Goal: Book appointment/travel/reservation

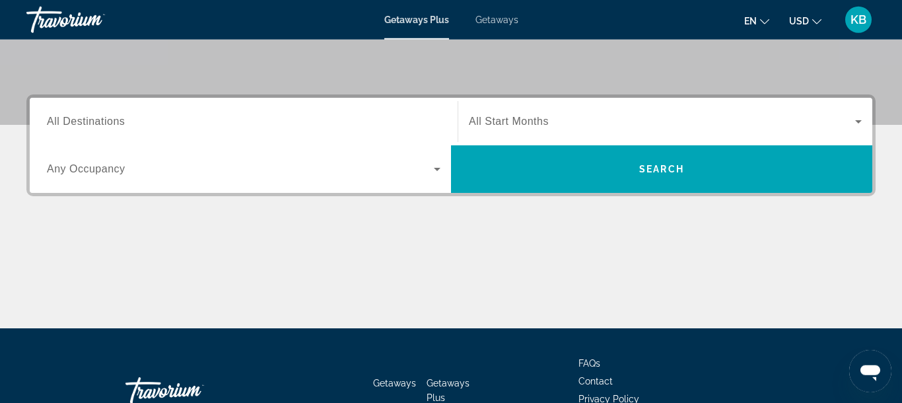
scroll to position [267, 0]
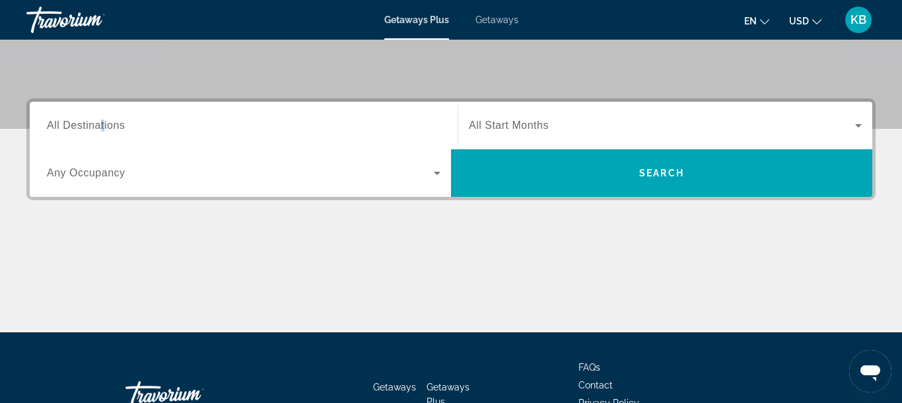
click at [107, 125] on span "All Destinations" at bounding box center [86, 124] width 78 height 11
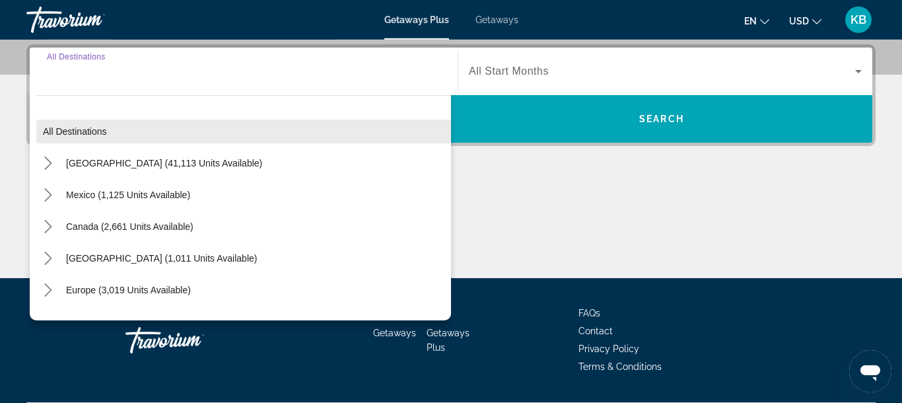
scroll to position [323, 0]
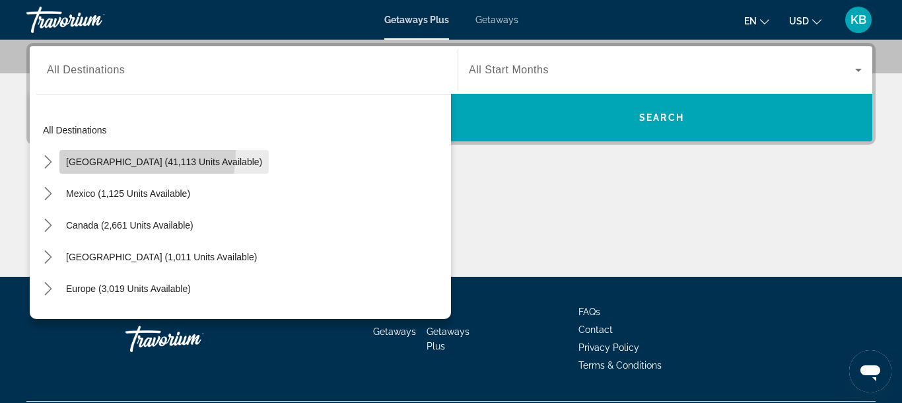
click at [86, 151] on span "Select destination: United States (41,113 units available)" at bounding box center [163, 162] width 209 height 32
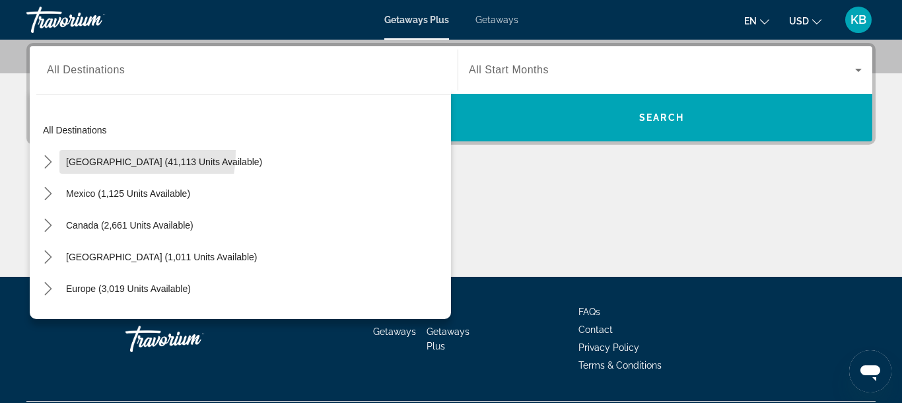
type input "**********"
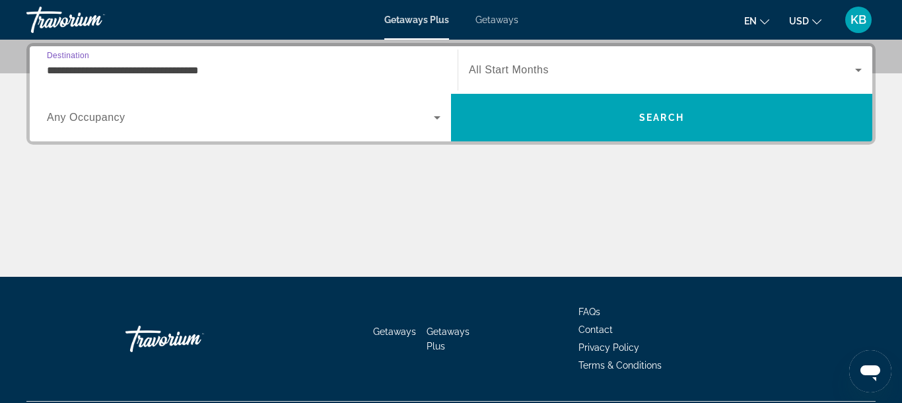
click at [92, 112] on span "Any Occupancy" at bounding box center [86, 117] width 79 height 11
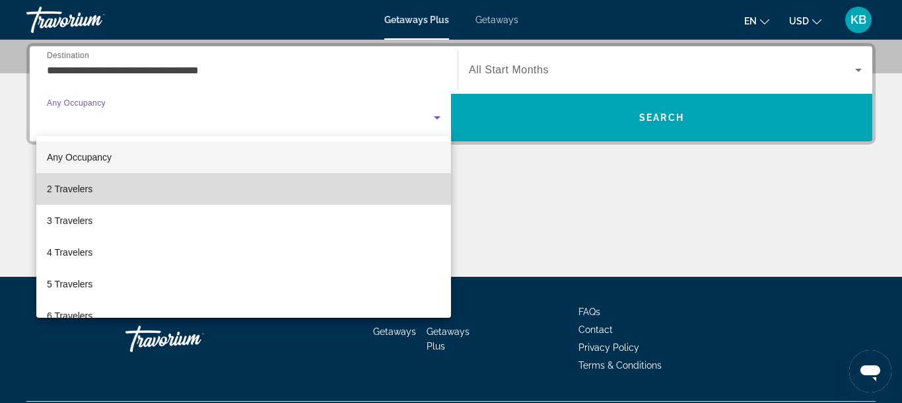
click at [92, 178] on mat-option "2 Travelers" at bounding box center [243, 189] width 414 height 32
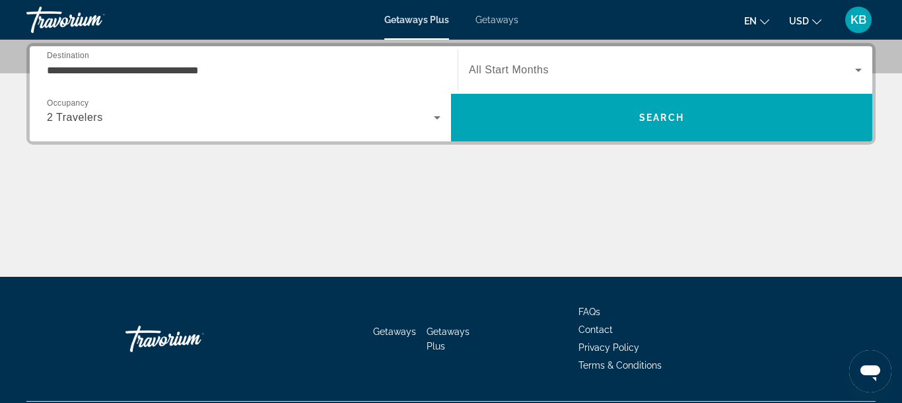
click at [511, 59] on div "Search widget" at bounding box center [665, 69] width 393 height 37
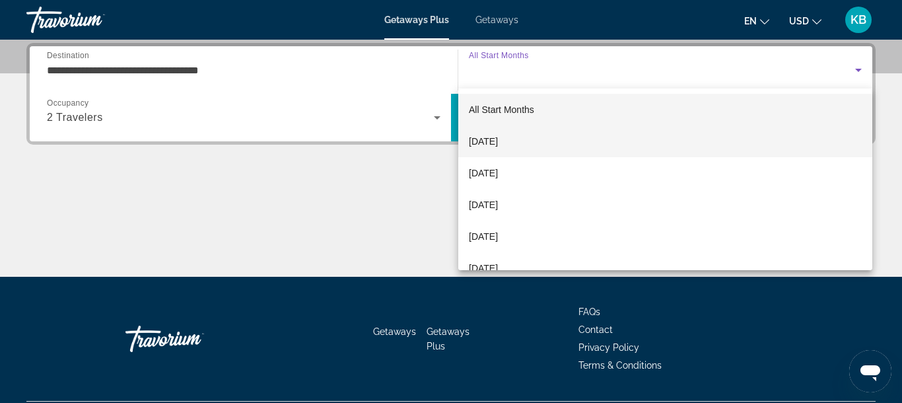
click at [498, 139] on span "[DATE]" at bounding box center [483, 141] width 29 height 16
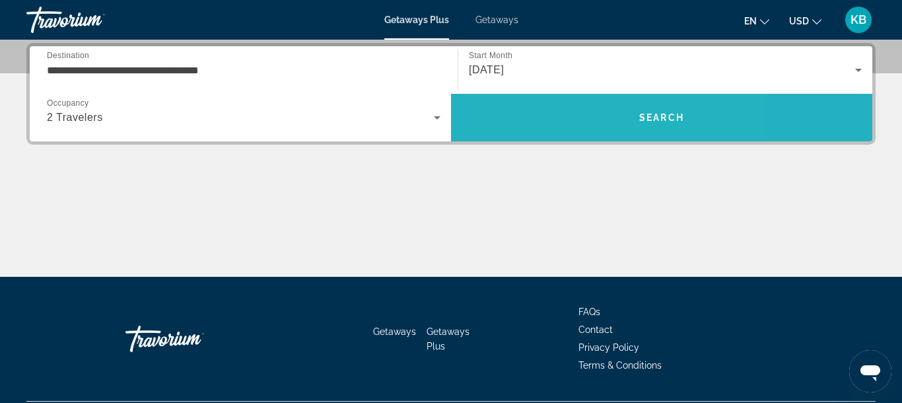
click at [567, 99] on span "Search" at bounding box center [661, 118] width 421 height 48
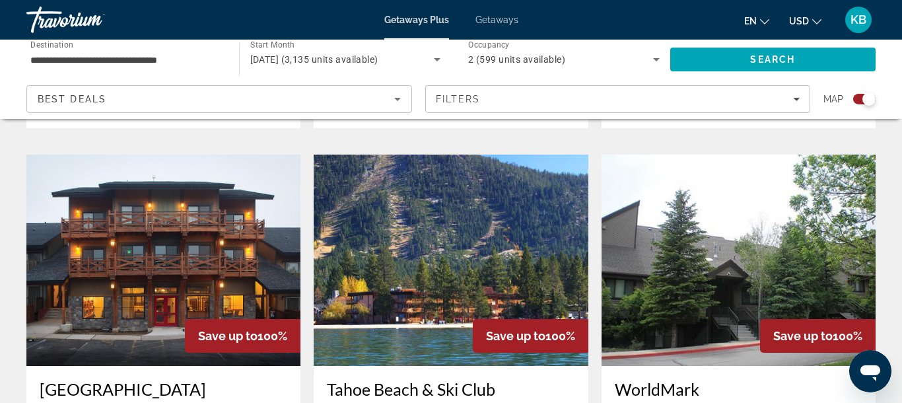
scroll to position [1412, 0]
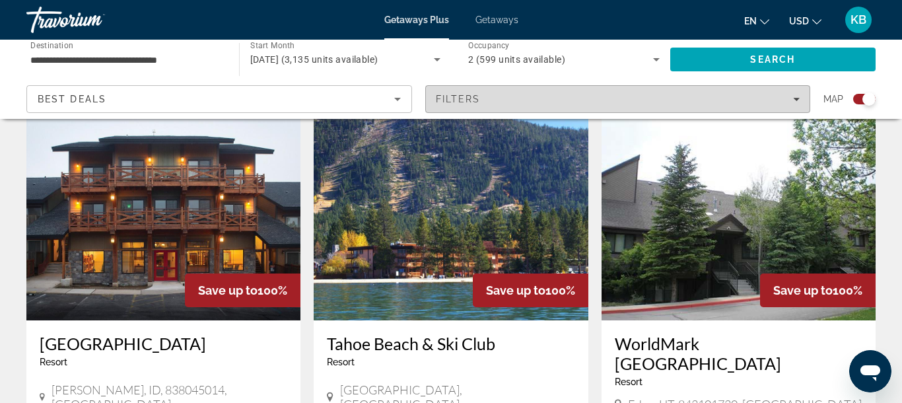
click at [804, 97] on span "Filters" at bounding box center [618, 99] width 384 height 32
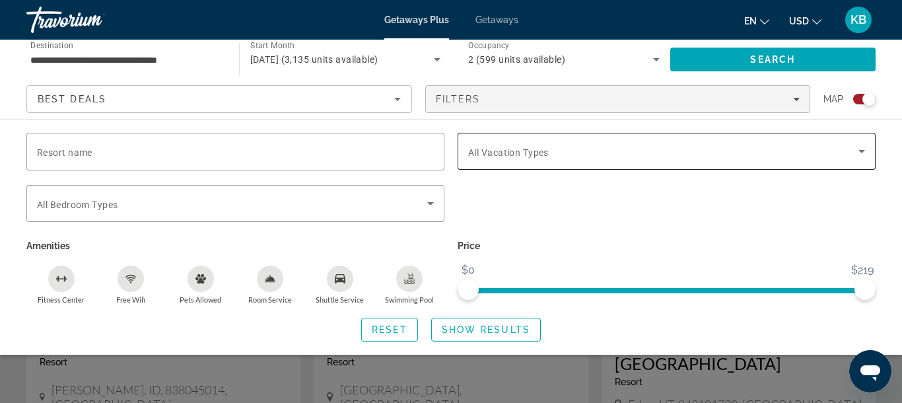
click at [504, 149] on span "All Vacation Types" at bounding box center [508, 152] width 81 height 11
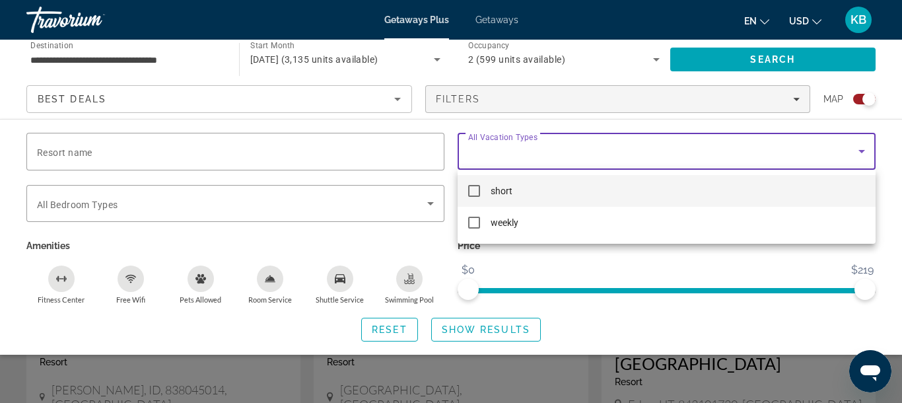
click at [504, 183] on span "short" at bounding box center [501, 191] width 22 height 16
click at [455, 327] on div at bounding box center [451, 201] width 902 height 403
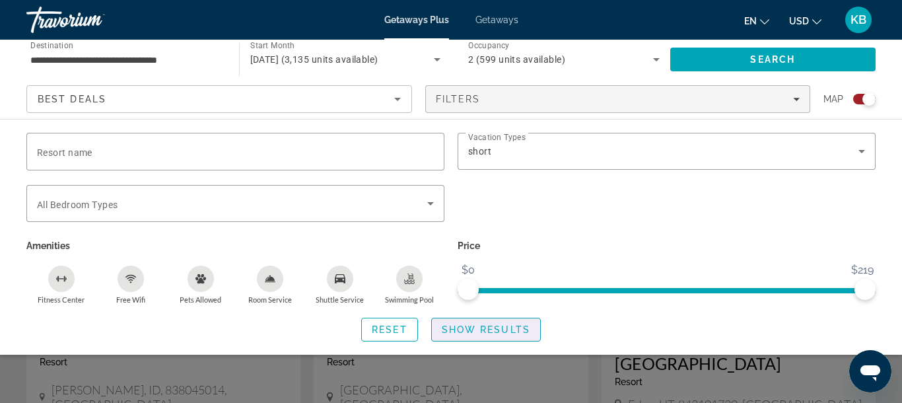
click at [455, 327] on span "Show Results" at bounding box center [486, 329] width 88 height 11
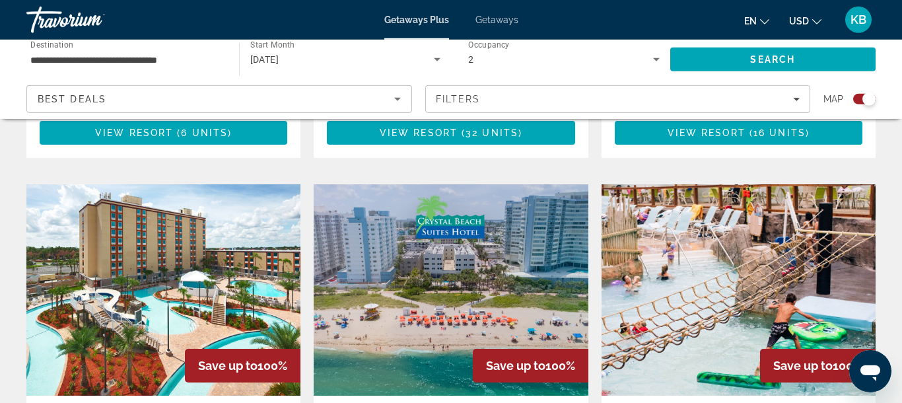
scroll to position [1457, 0]
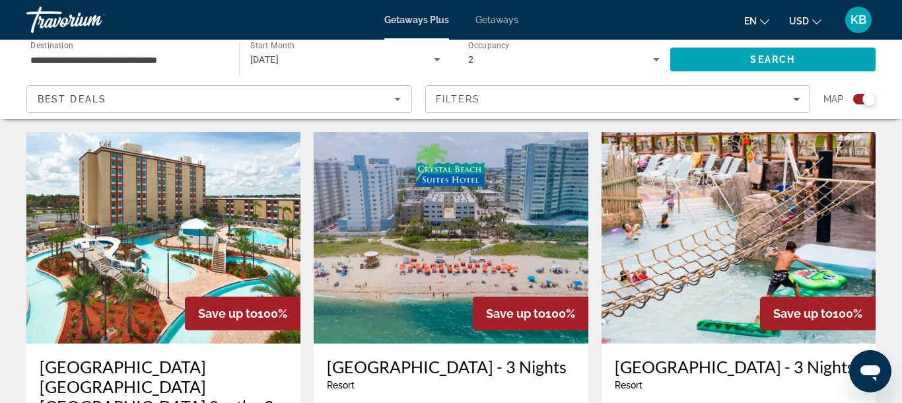
click at [434, 239] on img "Main content" at bounding box center [450, 237] width 274 height 211
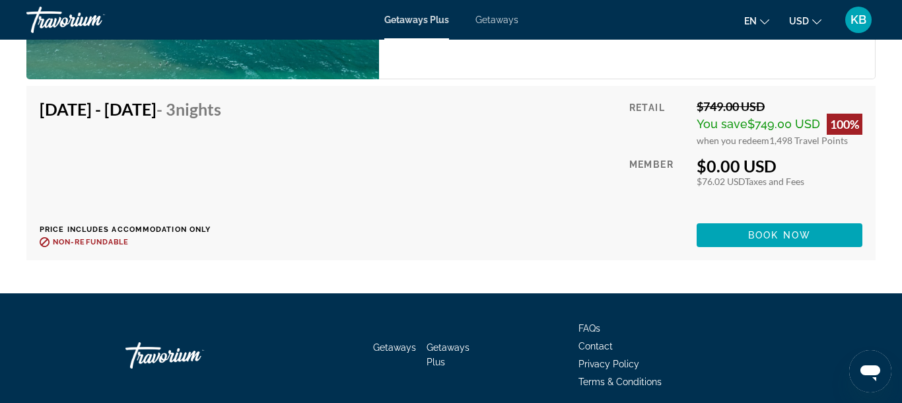
scroll to position [2505, 0]
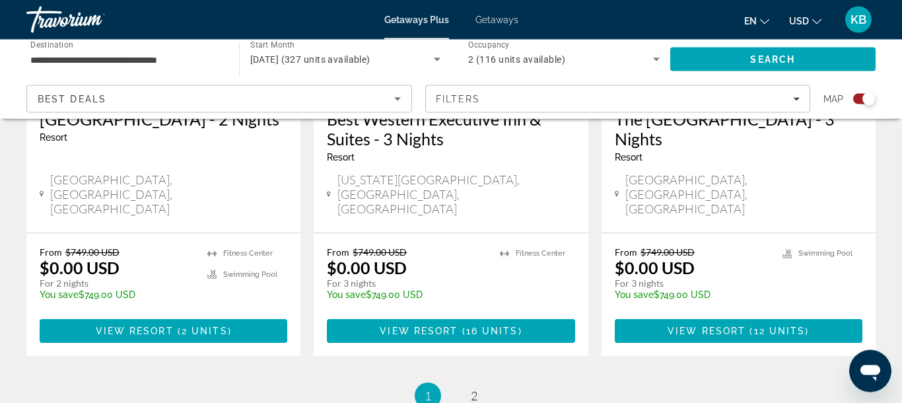
scroll to position [2231, 0]
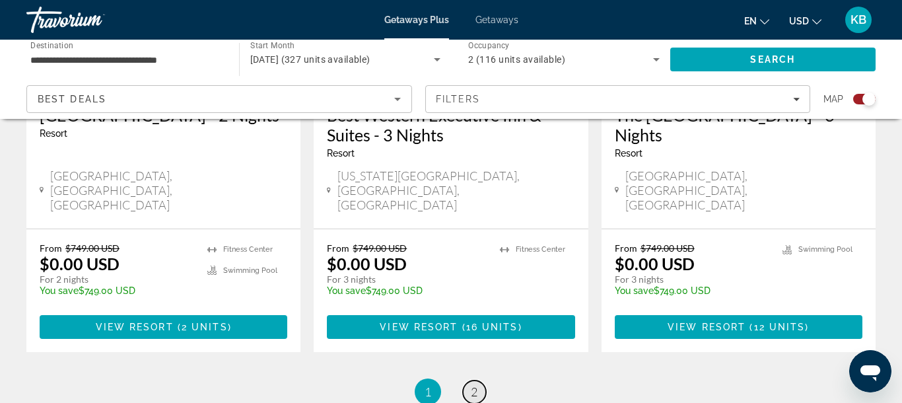
click at [466, 380] on link "page 2" at bounding box center [474, 391] width 23 height 23
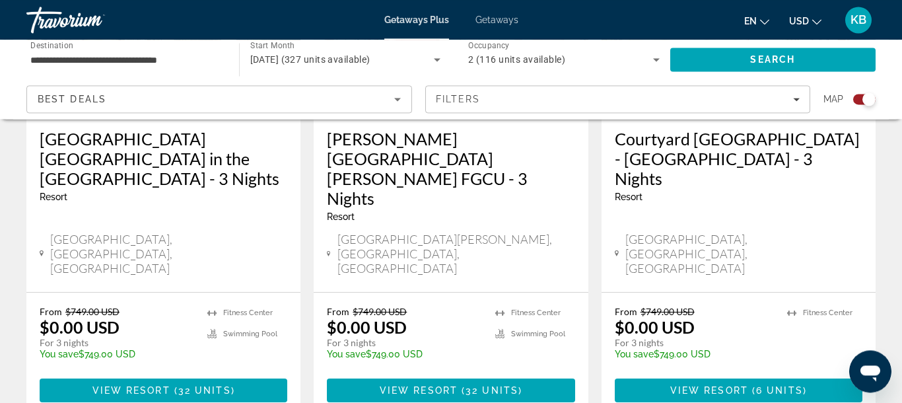
scroll to position [1184, 0]
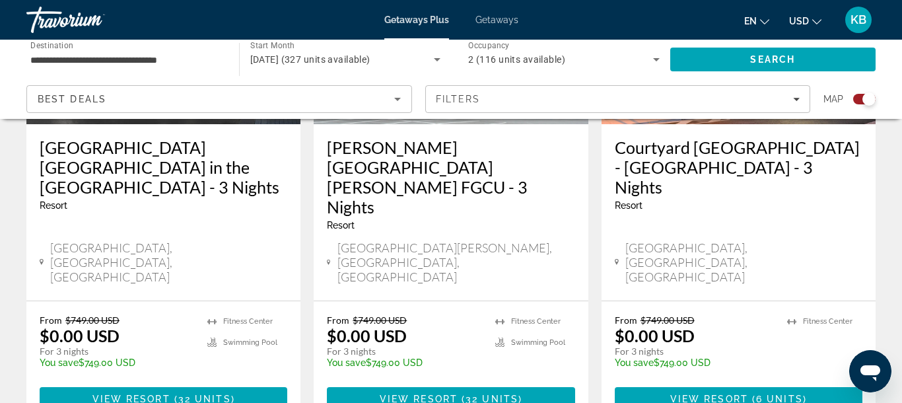
click at [498, 24] on span "Getaways" at bounding box center [496, 20] width 43 height 11
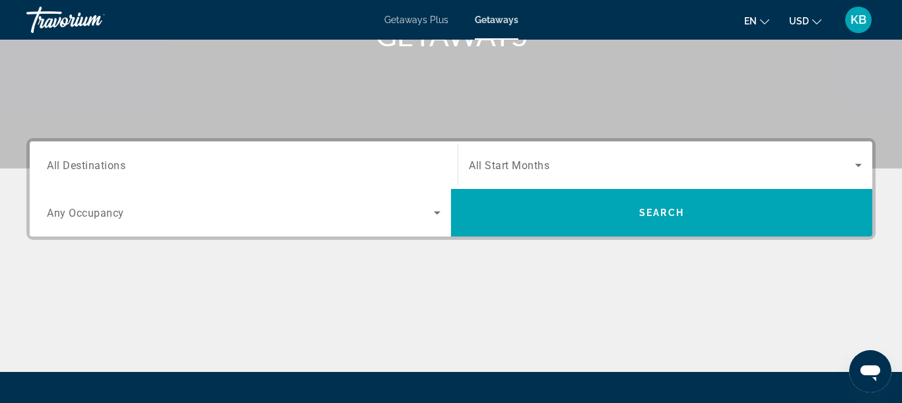
scroll to position [273, 0]
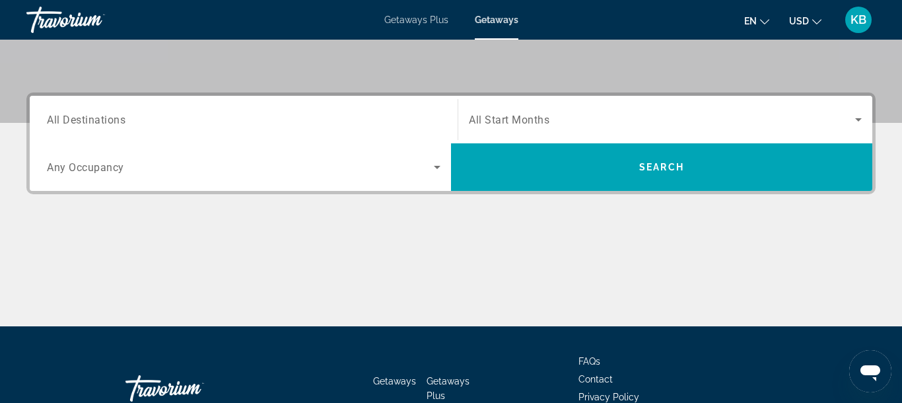
click at [84, 121] on span "All Destinations" at bounding box center [86, 119] width 79 height 13
click at [84, 121] on input "Destination All Destinations" at bounding box center [243, 120] width 393 height 16
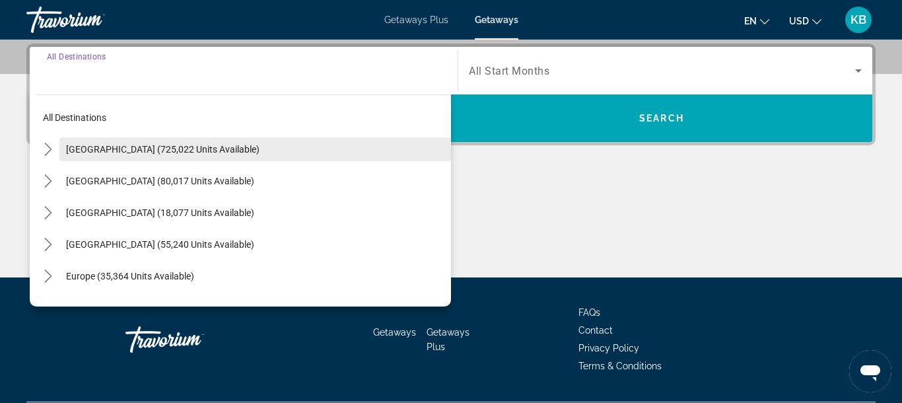
scroll to position [323, 0]
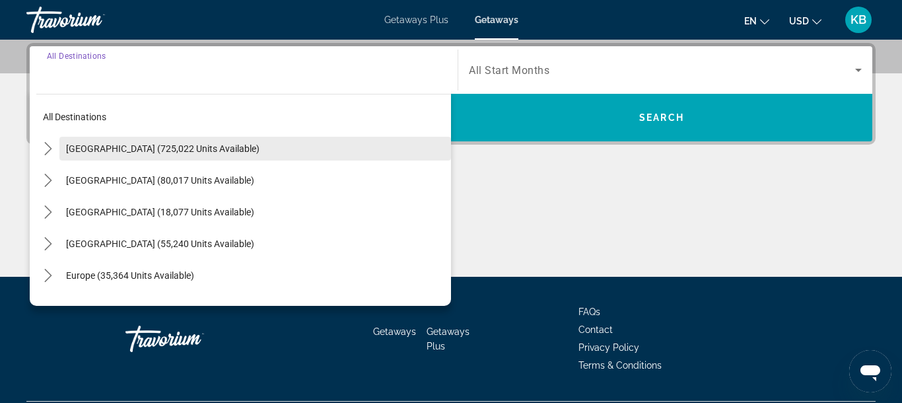
click at [71, 141] on span "Select destination: United States (725,022 units available)" at bounding box center [254, 149] width 391 height 32
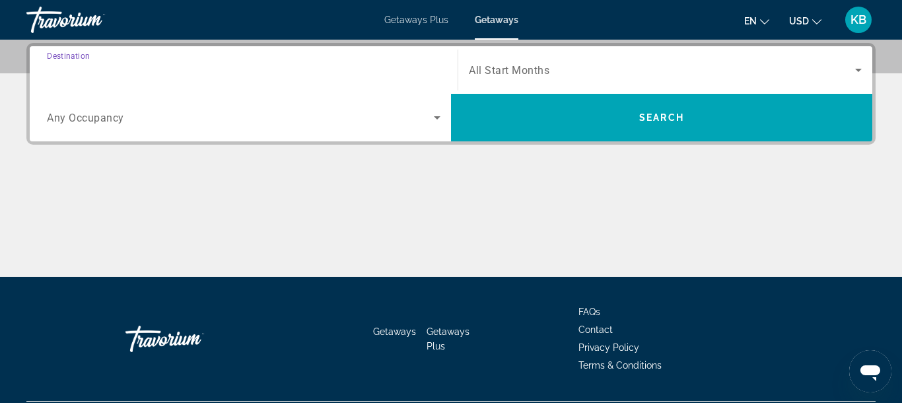
type input "**********"
click at [95, 122] on span "Any Occupancy" at bounding box center [85, 118] width 77 height 13
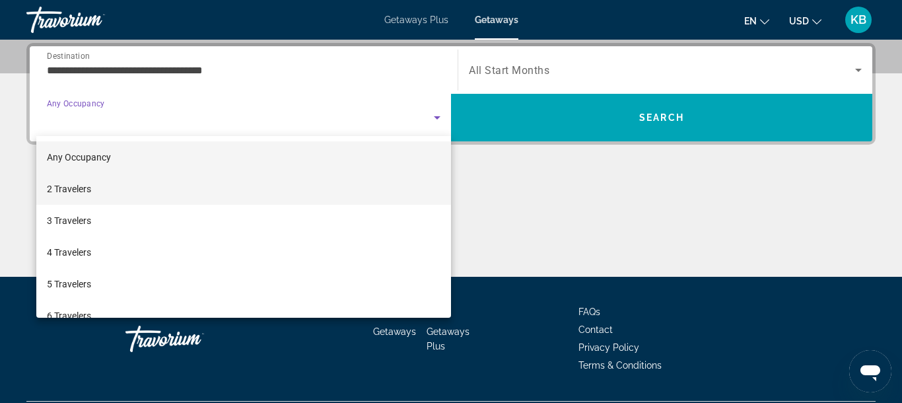
click at [78, 193] on span "2 Travelers" at bounding box center [69, 189] width 44 height 16
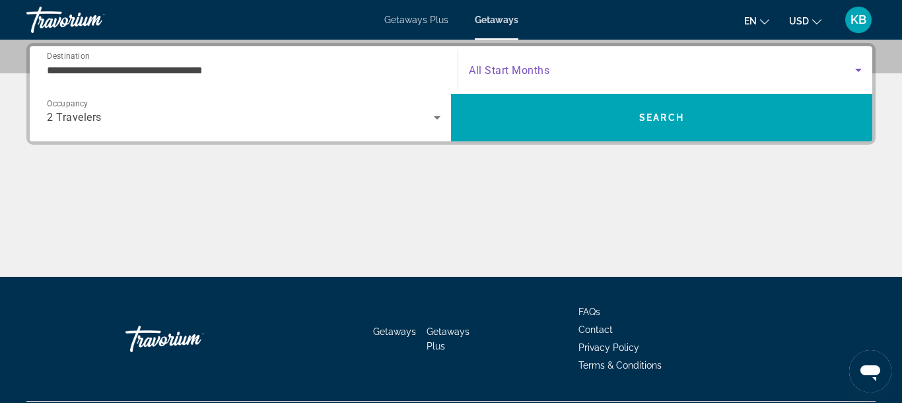
click at [572, 71] on span "Search widget" at bounding box center [662, 70] width 386 height 16
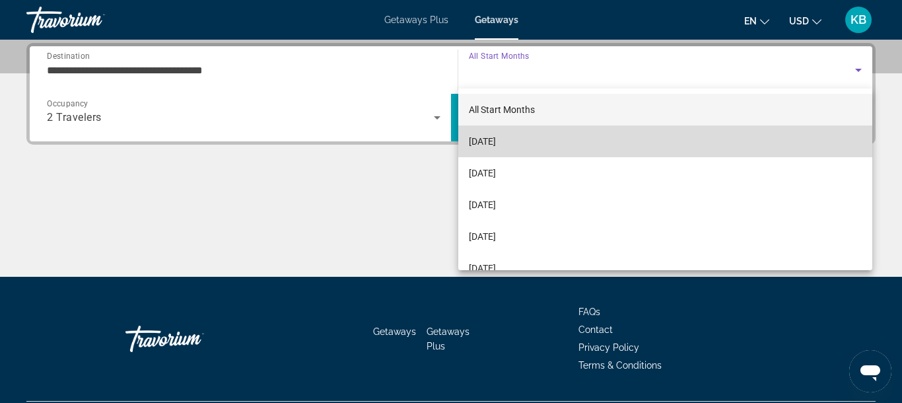
click at [529, 146] on mat-option "[DATE]" at bounding box center [665, 141] width 414 height 32
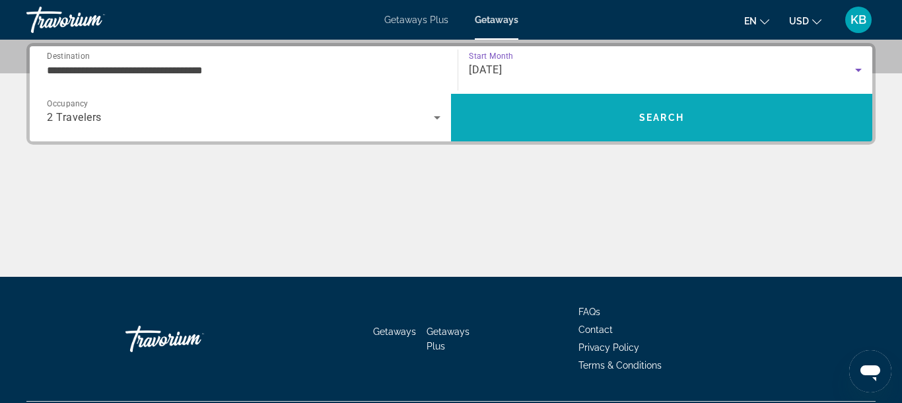
click at [541, 124] on span "Search" at bounding box center [661, 118] width 421 height 32
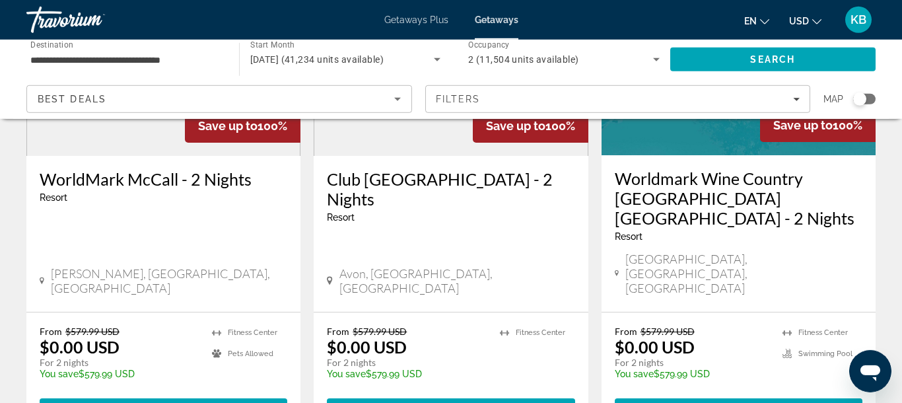
scroll to position [1776, 0]
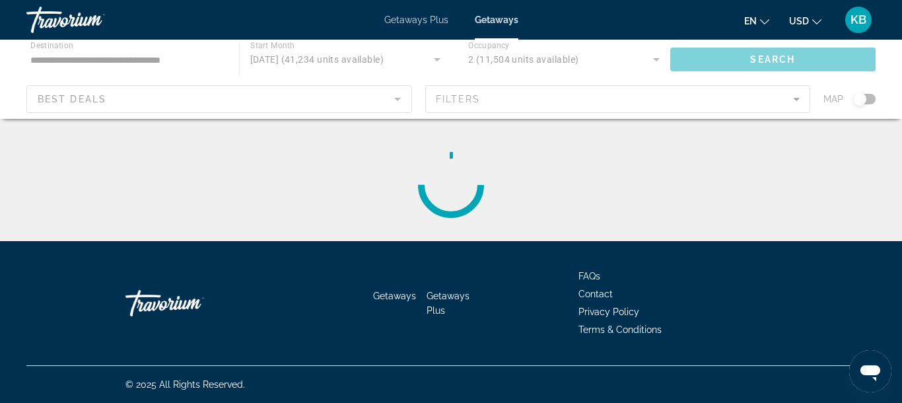
click at [867, 95] on div "Main content" at bounding box center [451, 79] width 902 height 79
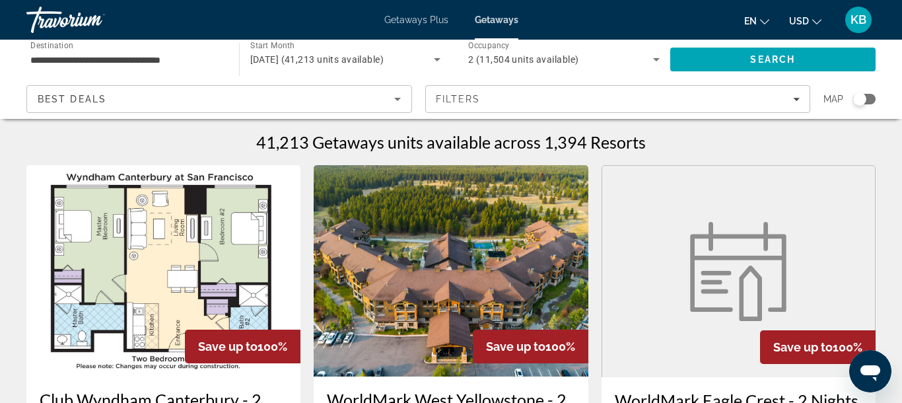
click at [863, 95] on div "Search widget" at bounding box center [859, 98] width 13 height 13
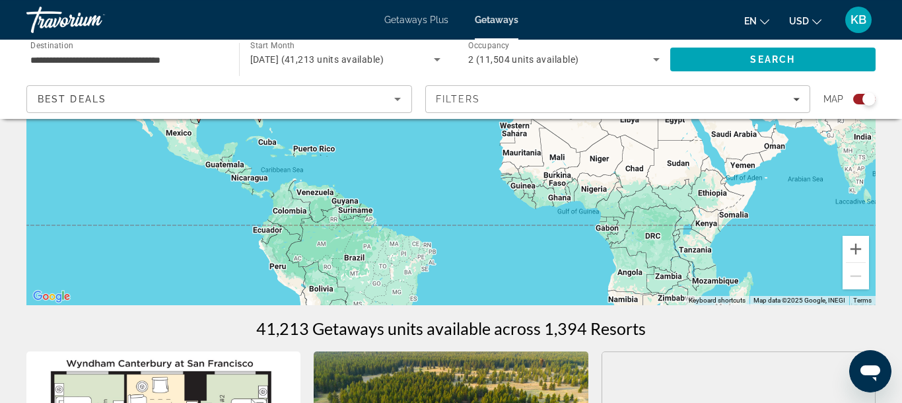
scroll to position [227, 0]
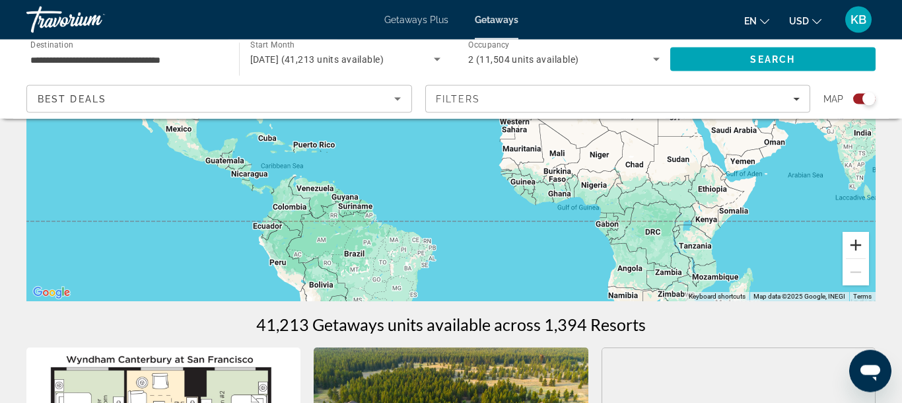
click at [852, 242] on button "Zoom in" at bounding box center [855, 245] width 26 height 26
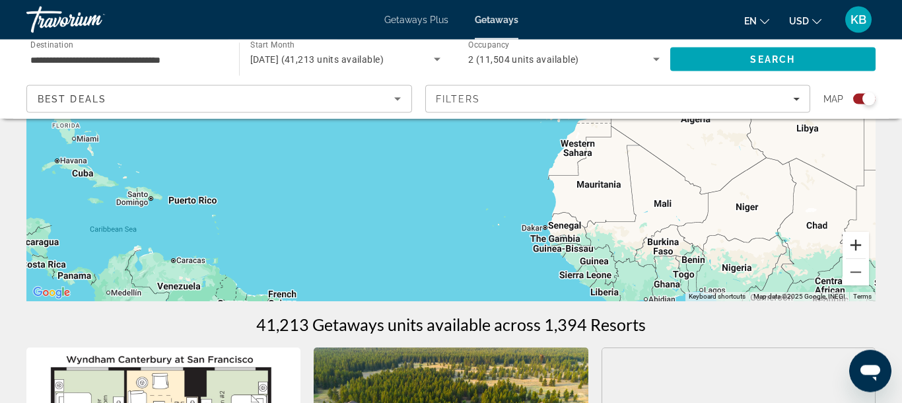
click at [852, 242] on button "Zoom in" at bounding box center [855, 245] width 26 height 26
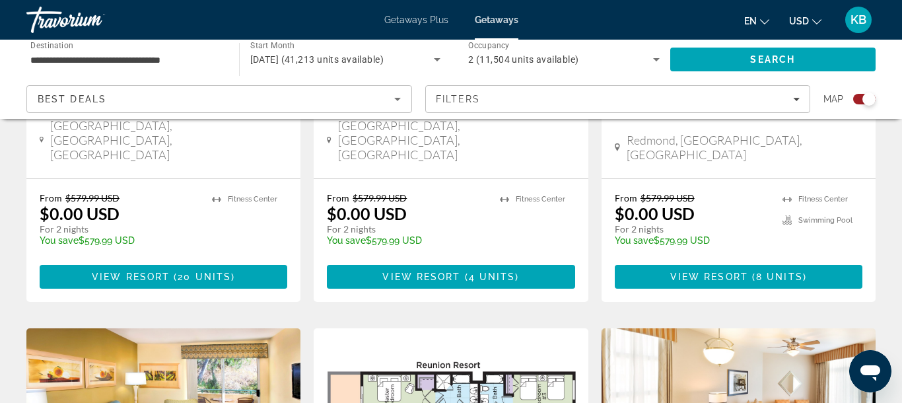
drag, startPoint x: 328, startPoint y: 222, endPoint x: 897, endPoint y: 405, distance: 597.4
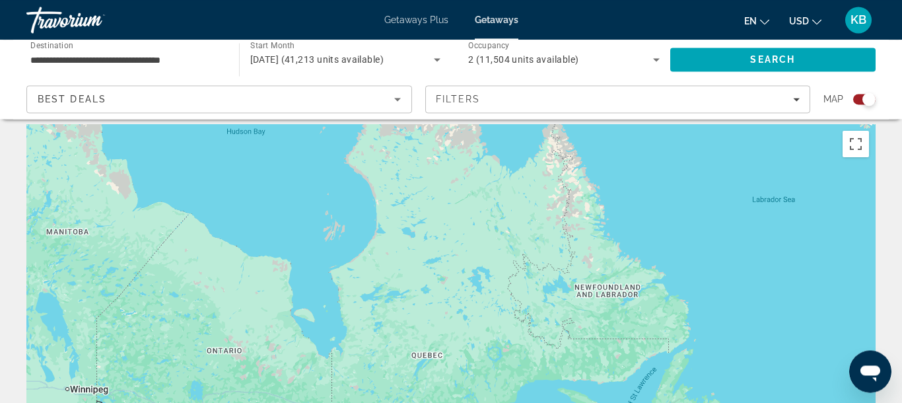
scroll to position [0, 0]
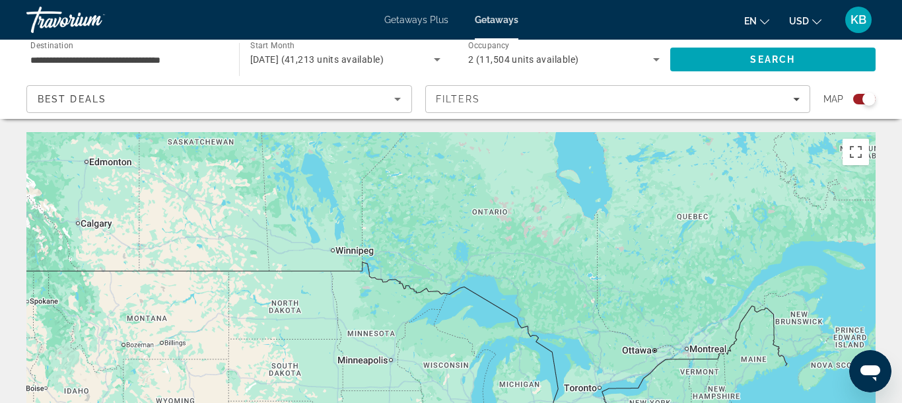
drag, startPoint x: 414, startPoint y: 275, endPoint x: 630, endPoint y: -78, distance: 413.5
click at [630, 132] on div "Main content" at bounding box center [450, 330] width 849 height 396
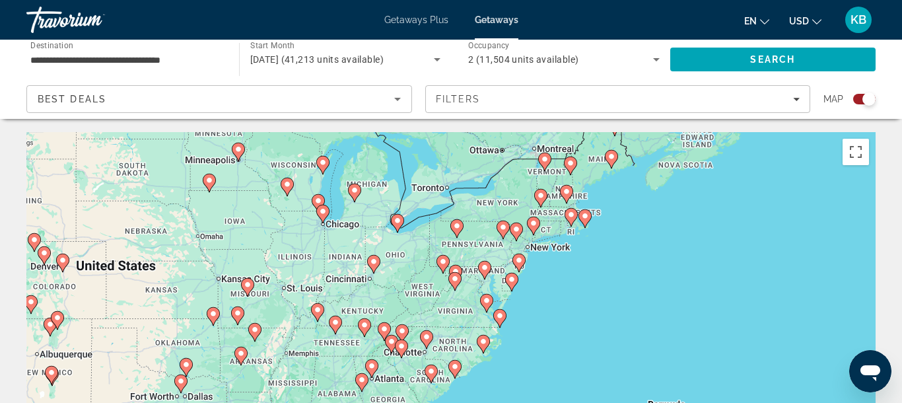
drag, startPoint x: 573, startPoint y: 311, endPoint x: 418, endPoint y: 107, distance: 255.8
click at [418, 132] on div "To activate drag with keyboard, press Alt + Enter. Once in keyboard drag state,…" at bounding box center [450, 330] width 849 height 396
click at [504, 313] on icon "Main content" at bounding box center [500, 318] width 12 height 17
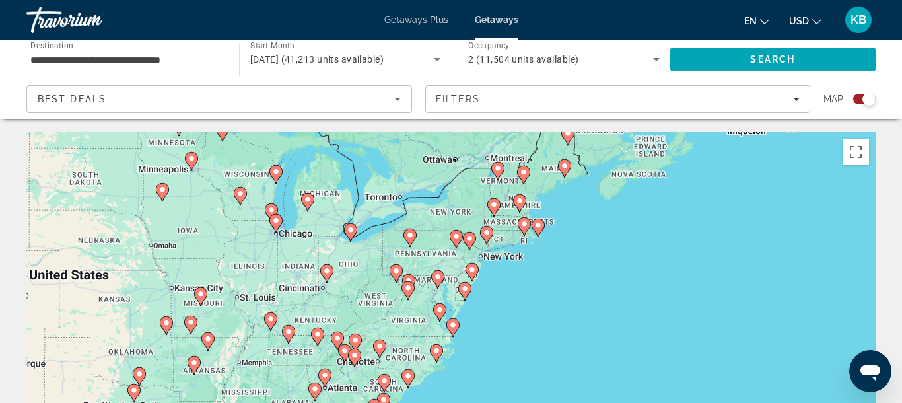
click at [453, 327] on image "Main content" at bounding box center [453, 325] width 8 height 8
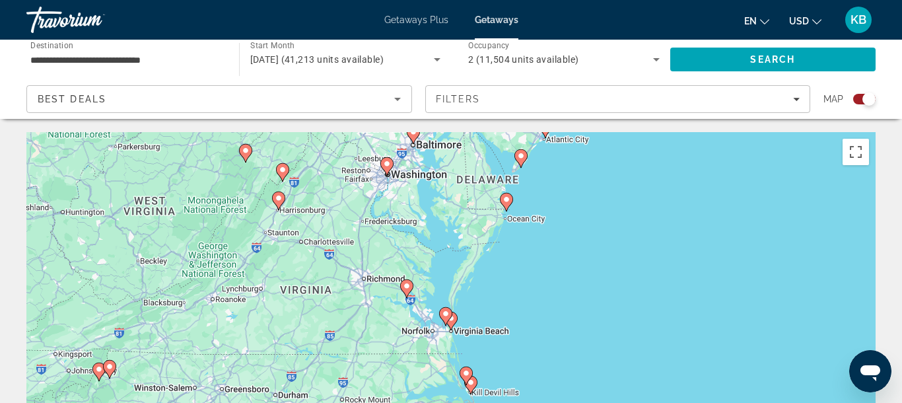
click at [451, 320] on gmp-advanced-marker "Main content" at bounding box center [445, 316] width 13 height 20
type input "**********"
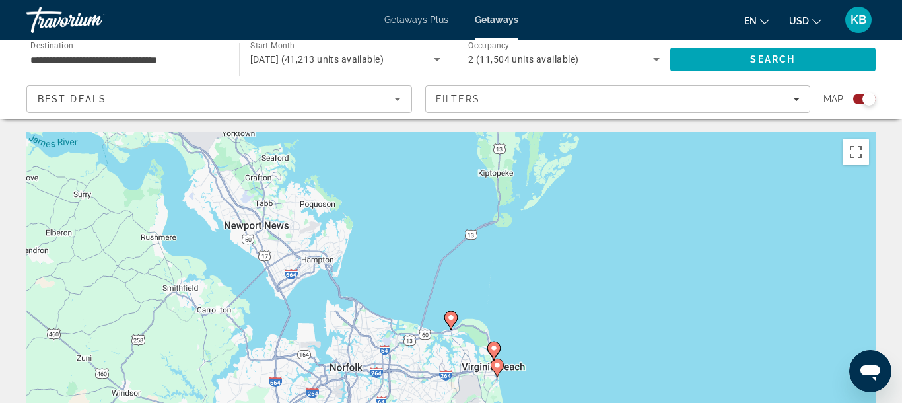
click at [496, 368] on image "Main content" at bounding box center [497, 365] width 8 height 8
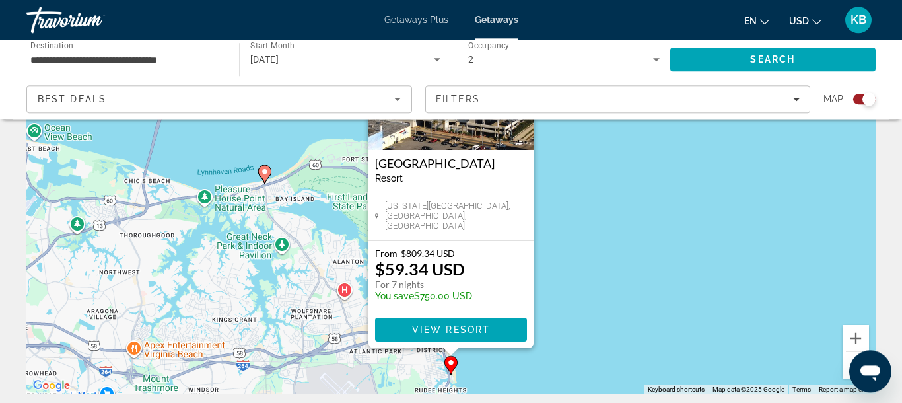
scroll to position [102, 0]
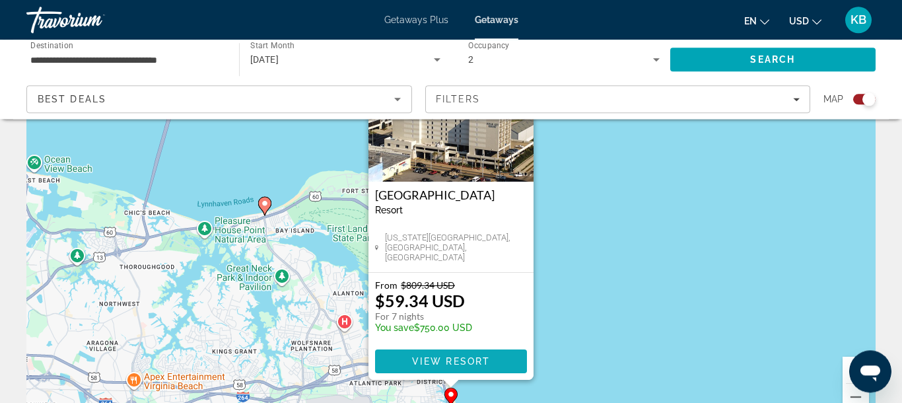
click at [469, 357] on span "View Resort" at bounding box center [451, 361] width 78 height 11
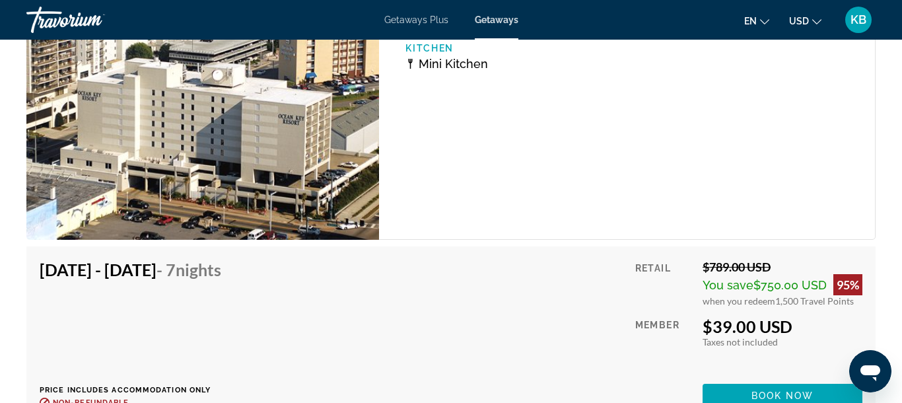
scroll to position [2641, 0]
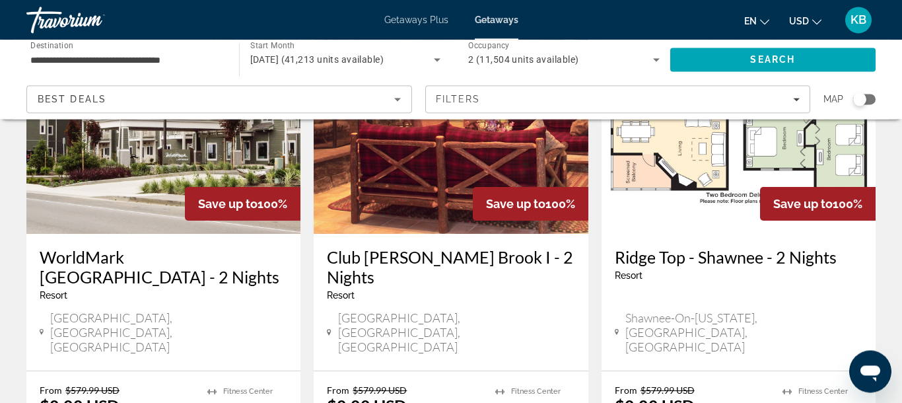
scroll to position [1141, 0]
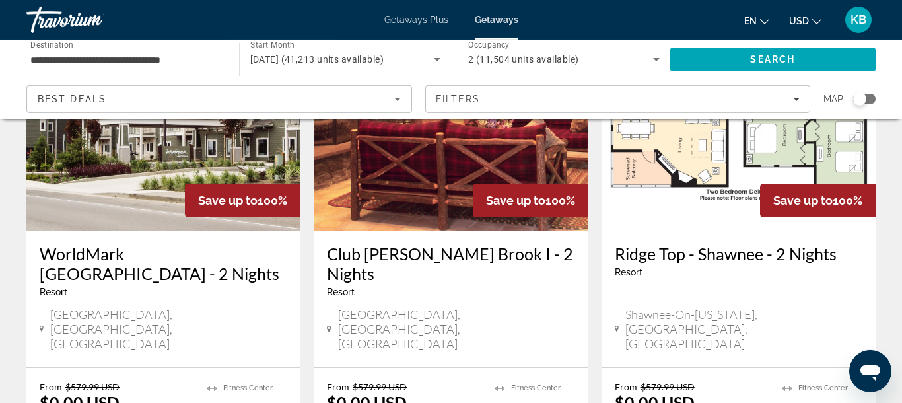
click at [865, 98] on div "Search widget" at bounding box center [859, 98] width 13 height 13
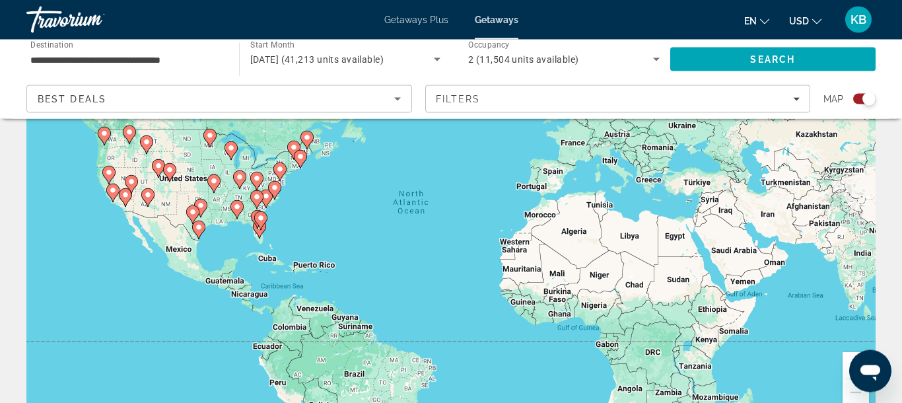
scroll to position [112, 0]
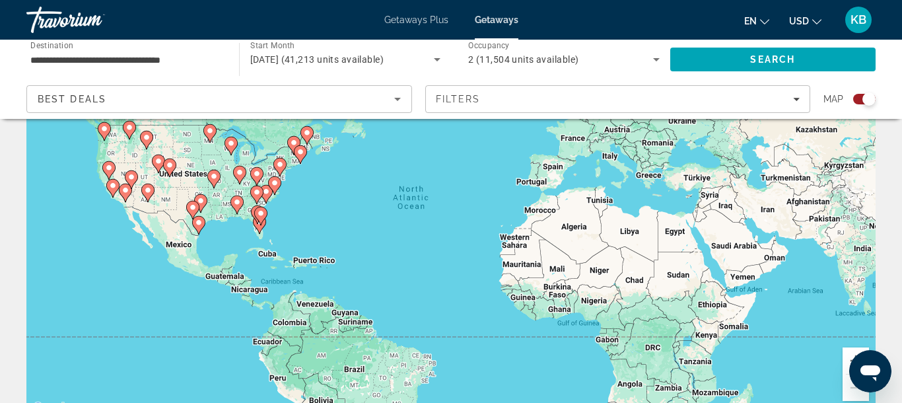
click at [257, 230] on gmp-advanced-marker "Main content" at bounding box center [259, 224] width 13 height 20
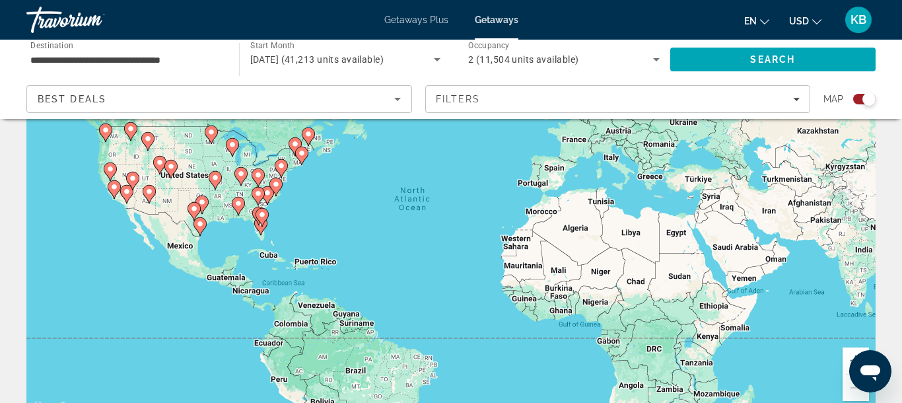
click at [259, 230] on icon "Main content" at bounding box center [261, 225] width 12 height 17
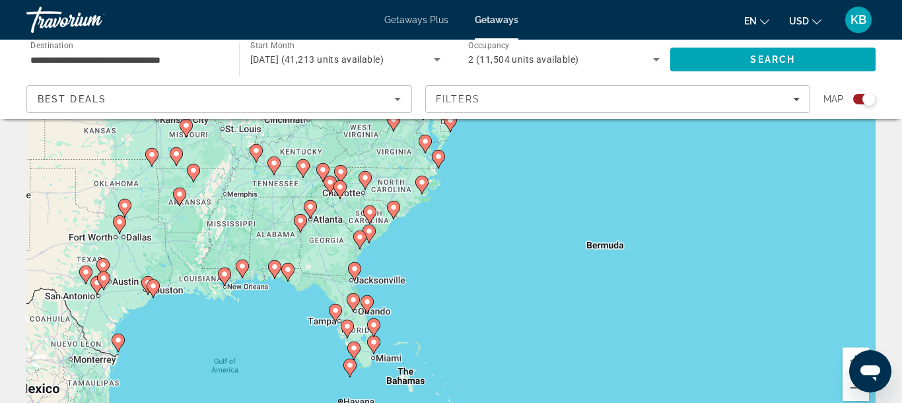
drag, startPoint x: 383, startPoint y: 224, endPoint x: 286, endPoint y: 343, distance: 153.4
click at [282, 351] on div "To navigate, press the arrow keys. To activate drag with keyboard, press Alt + …" at bounding box center [450, 218] width 849 height 396
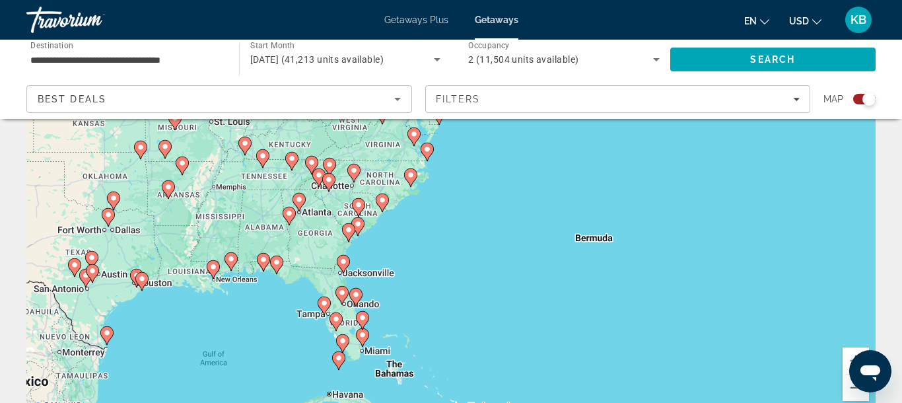
click at [327, 237] on div "To navigate, press the arrow keys. To activate drag with keyboard, press Alt + …" at bounding box center [450, 218] width 849 height 396
click at [384, 160] on div "To navigate, press the arrow keys. To activate drag with keyboard, press Alt + …" at bounding box center [450, 218] width 849 height 396
click at [414, 141] on icon "Main content" at bounding box center [414, 136] width 12 height 17
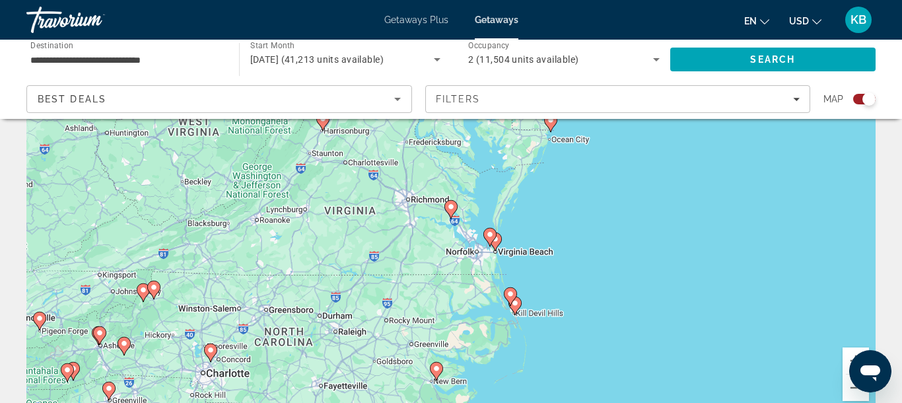
click at [492, 236] on image "Main content" at bounding box center [490, 234] width 8 height 8
click at [490, 238] on image "Main content" at bounding box center [490, 234] width 8 height 8
type input "**********"
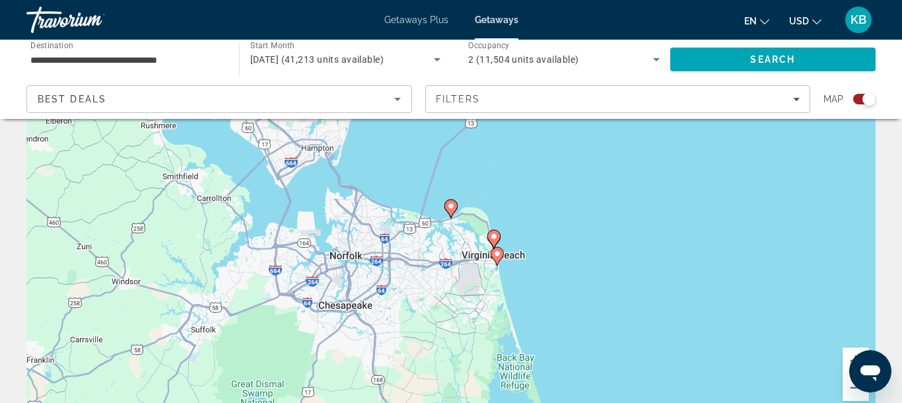
click at [457, 208] on icon "Main content" at bounding box center [450, 208] width 13 height 18
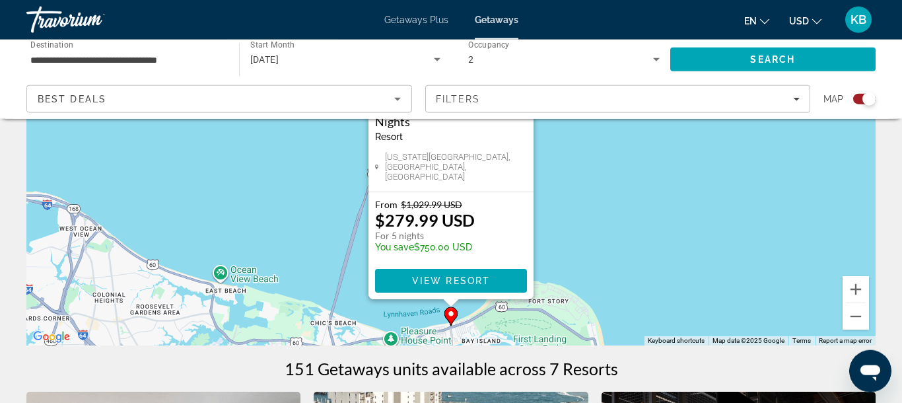
scroll to position [172, 0]
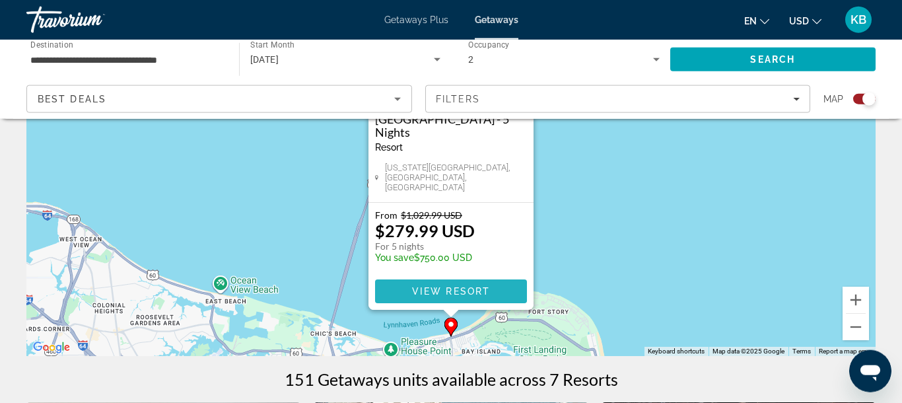
click at [461, 289] on span "View Resort" at bounding box center [451, 291] width 78 height 11
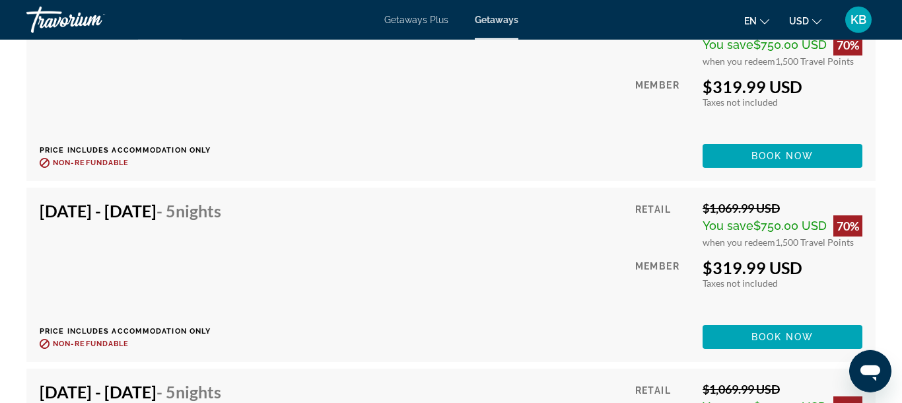
scroll to position [2778, 0]
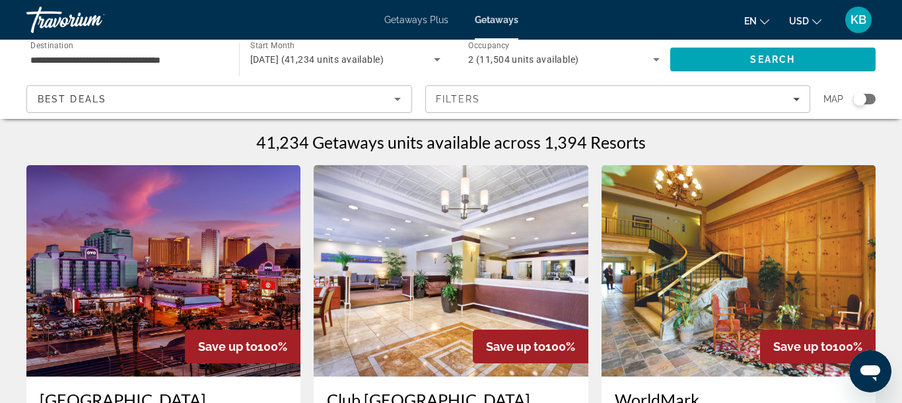
click at [873, 98] on div "Search widget" at bounding box center [864, 99] width 22 height 11
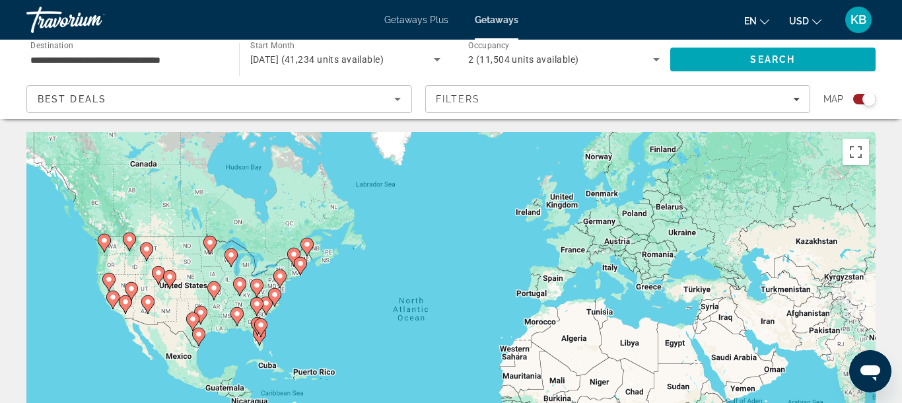
click at [255, 296] on div "To activate drag with keyboard, press Alt + Enter. Once in keyboard drag state,…" at bounding box center [450, 330] width 849 height 396
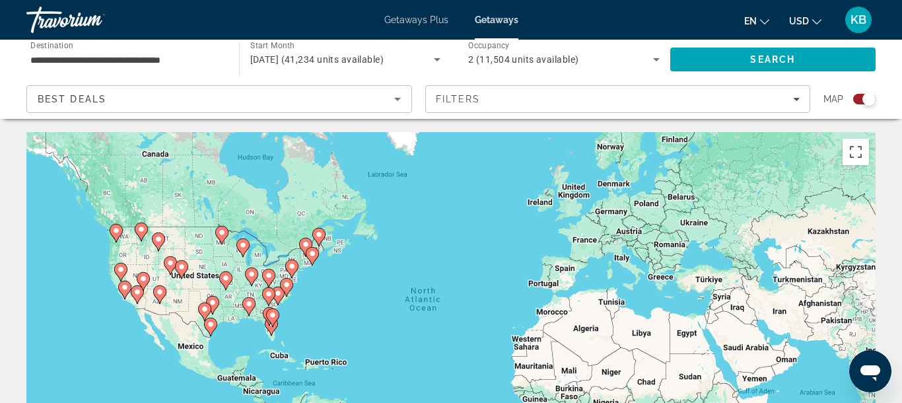
click at [265, 295] on icon "Main content" at bounding box center [269, 296] width 12 height 17
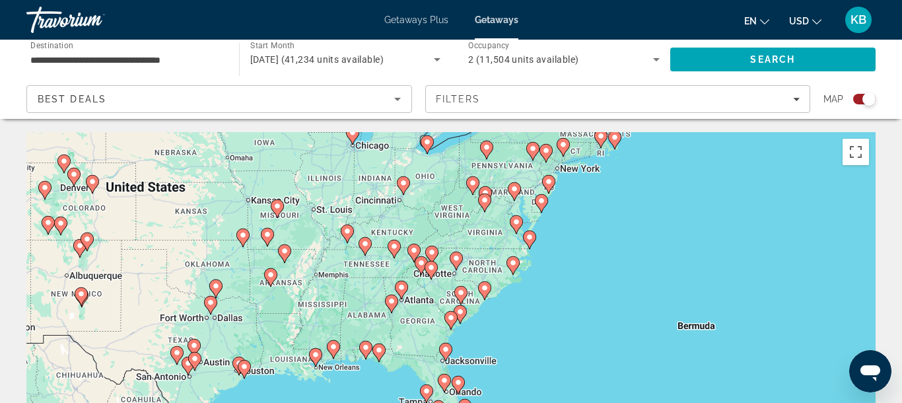
click at [368, 241] on image "Main content" at bounding box center [365, 244] width 8 height 8
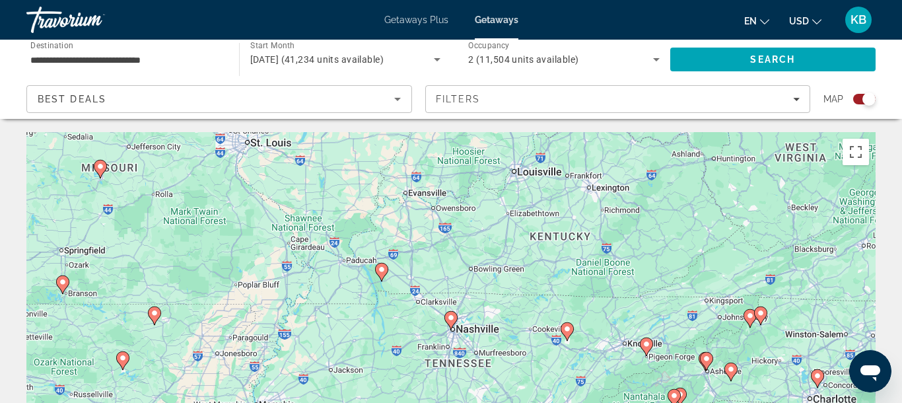
click at [647, 337] on gmp-advanced-marker "Main content" at bounding box center [646, 347] width 13 height 20
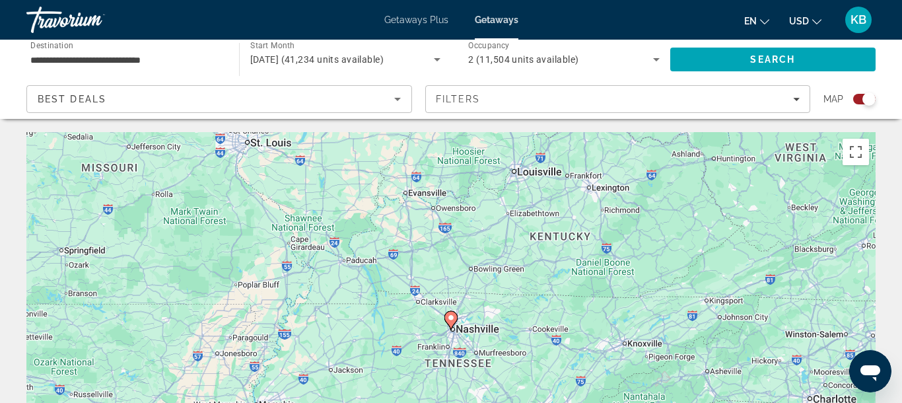
type input "**********"
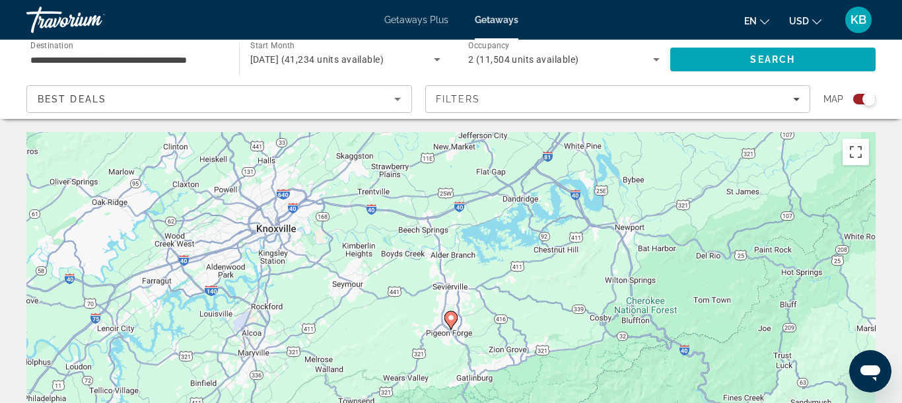
click at [450, 320] on image "Main content" at bounding box center [451, 317] width 8 height 8
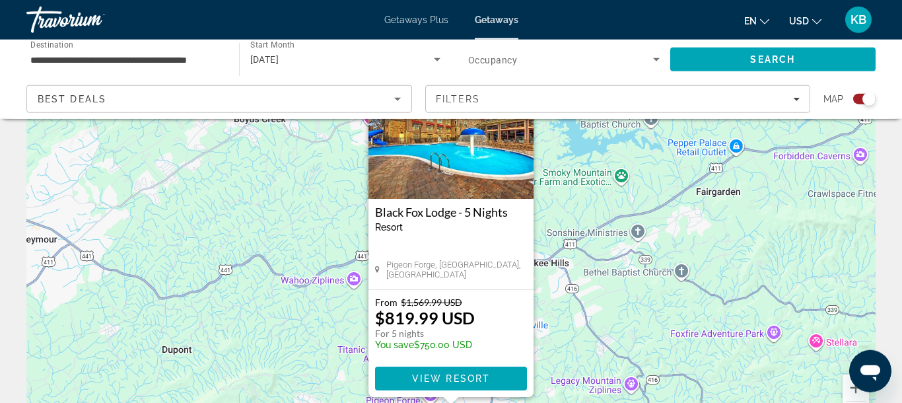
scroll to position [91, 0]
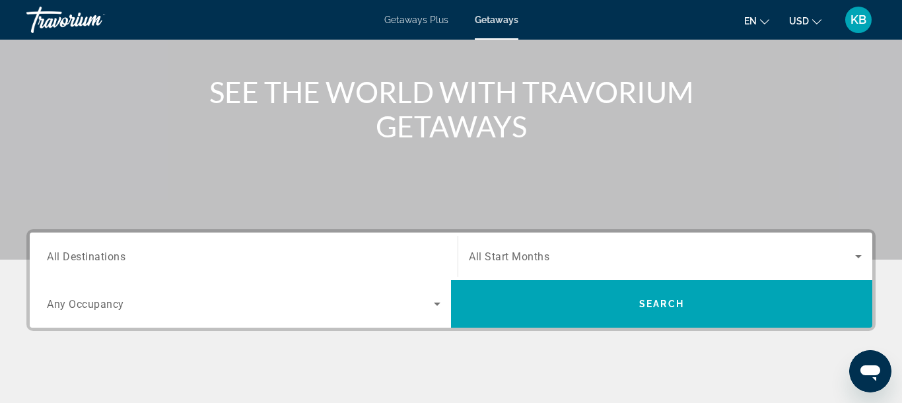
scroll to position [182, 0]
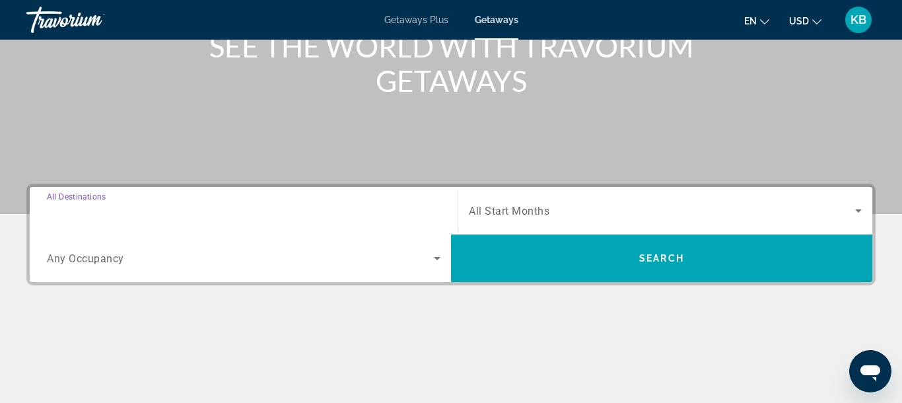
click at [217, 205] on input "Destination All Destinations" at bounding box center [243, 211] width 393 height 16
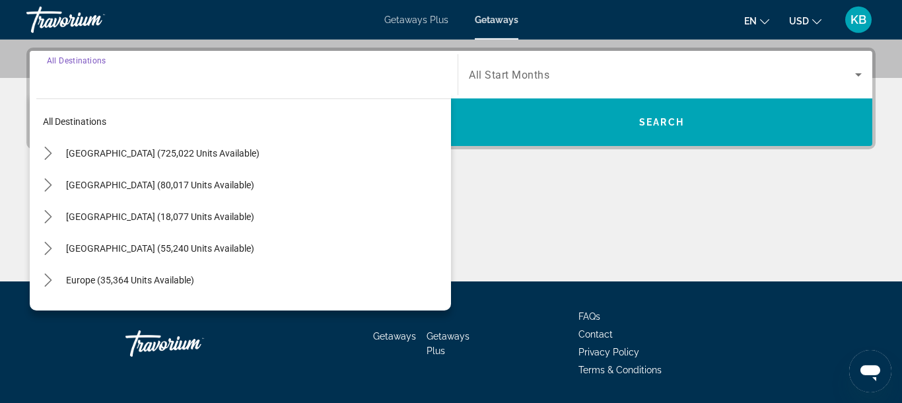
scroll to position [323, 0]
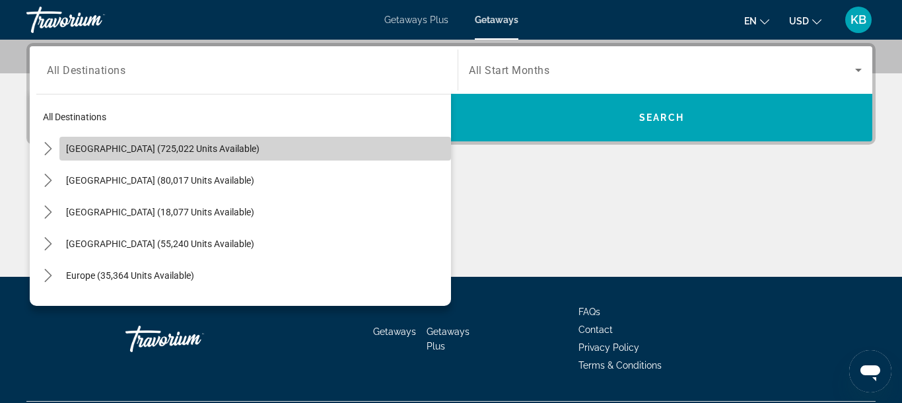
click at [160, 144] on span "[GEOGRAPHIC_DATA] (725,022 units available)" at bounding box center [162, 148] width 193 height 11
type input "**********"
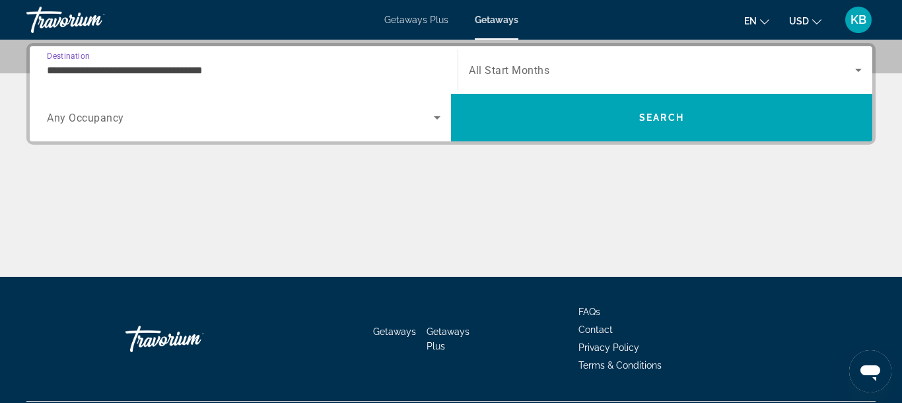
click at [174, 113] on span "Search widget" at bounding box center [240, 118] width 387 height 16
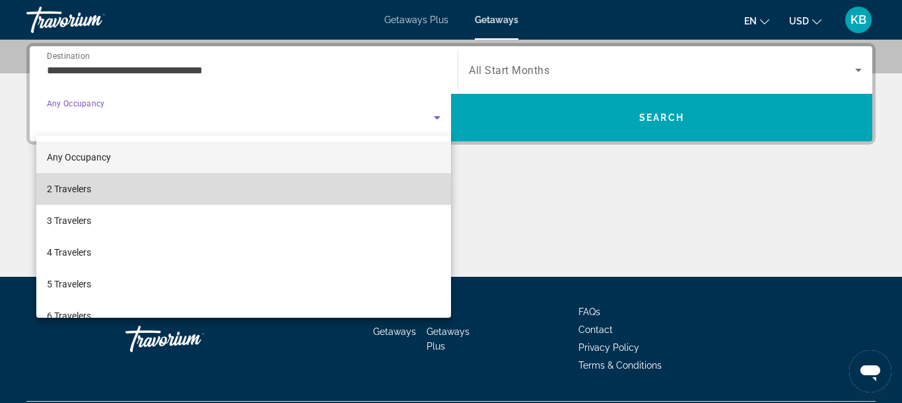
click at [115, 197] on mat-option "2 Travelers" at bounding box center [243, 189] width 414 height 32
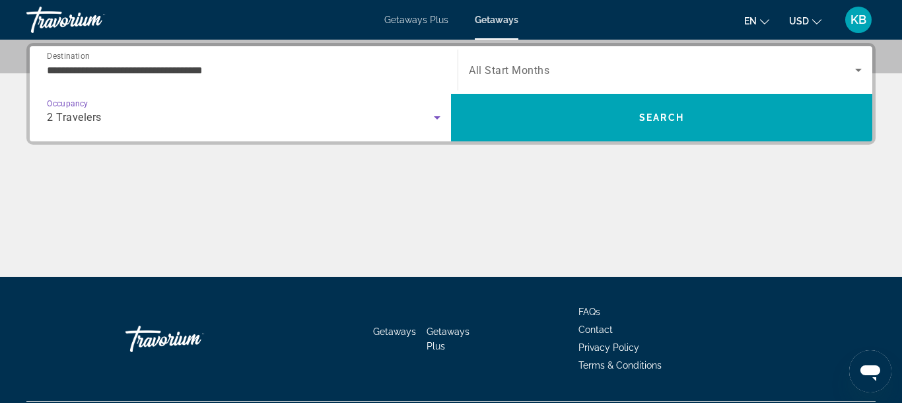
click at [463, 72] on div "Start Month All Start Months" at bounding box center [665, 69] width 414 height 37
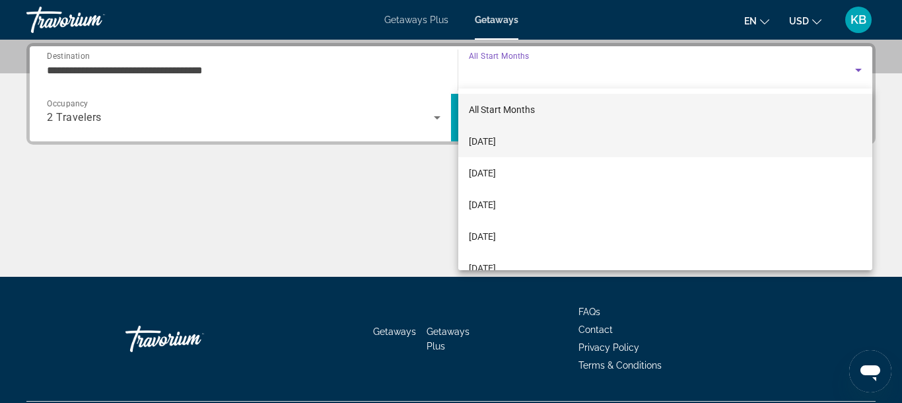
click at [493, 141] on span "[DATE]" at bounding box center [482, 141] width 27 height 16
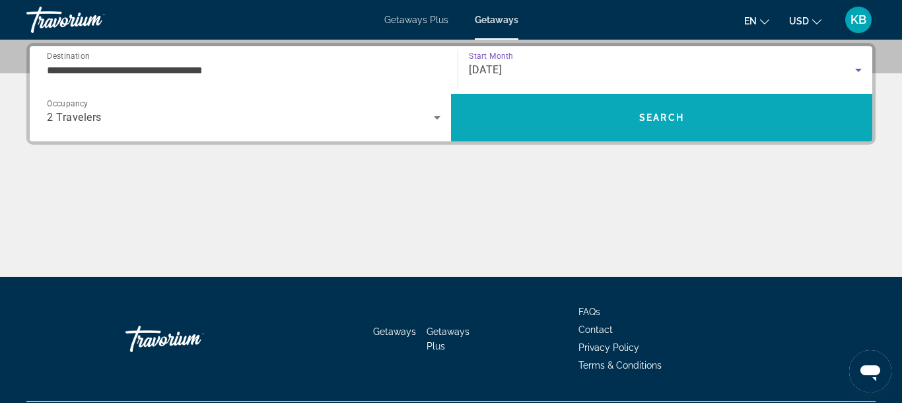
click at [562, 115] on span "Search" at bounding box center [661, 118] width 421 height 32
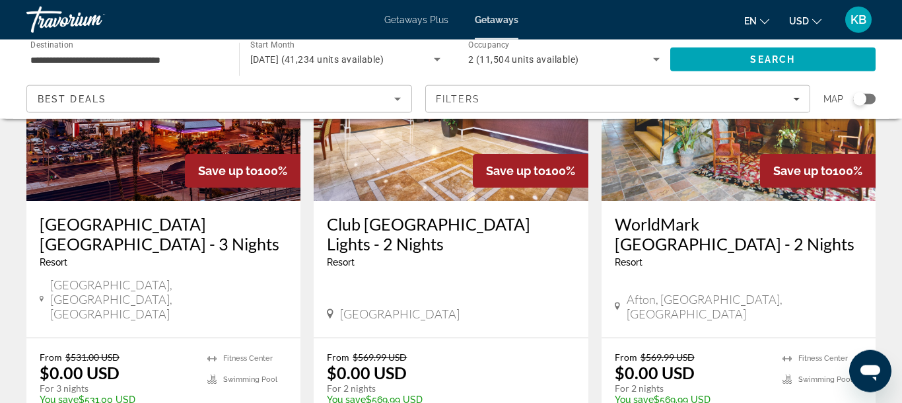
scroll to position [182, 0]
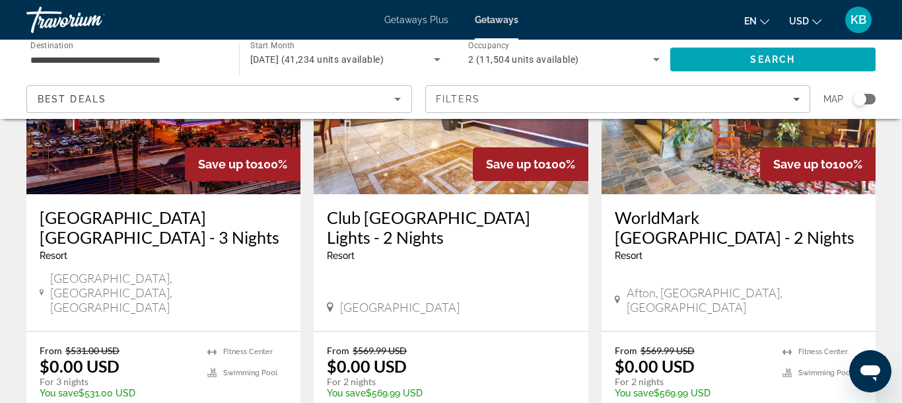
click at [867, 94] on div "Search widget" at bounding box center [864, 99] width 22 height 11
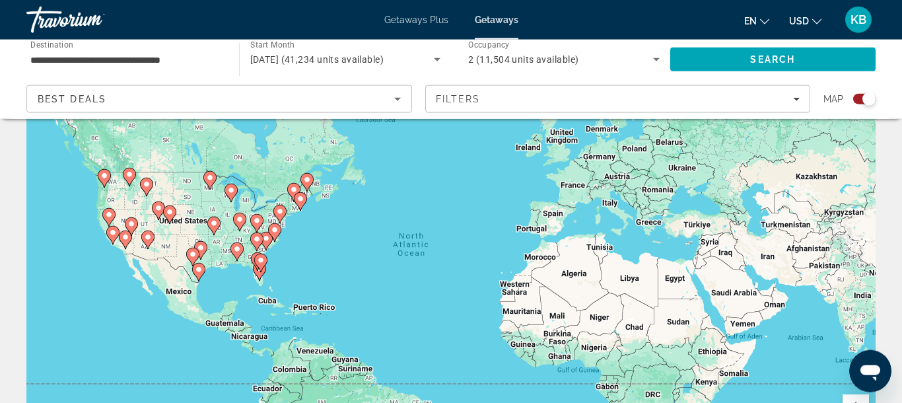
scroll to position [69, 0]
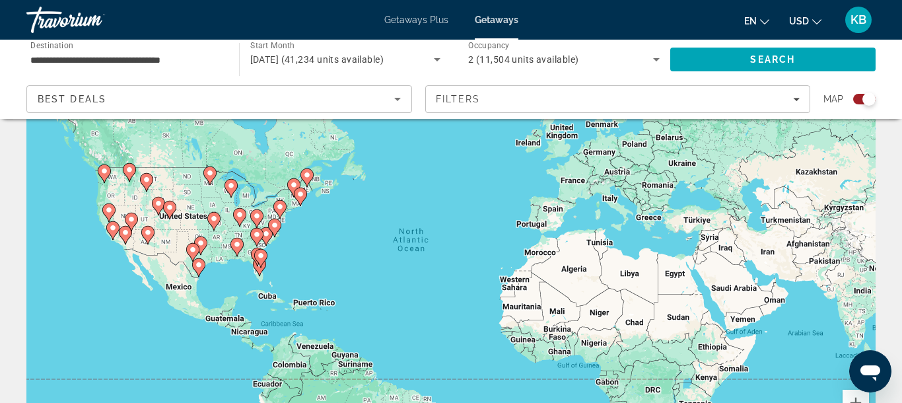
click at [263, 237] on image "Main content" at bounding box center [266, 234] width 8 height 8
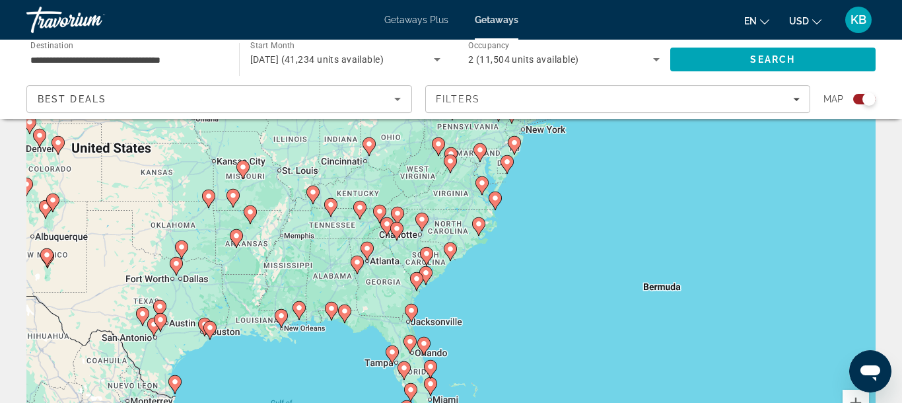
click at [480, 185] on image "Main content" at bounding box center [482, 183] width 8 height 8
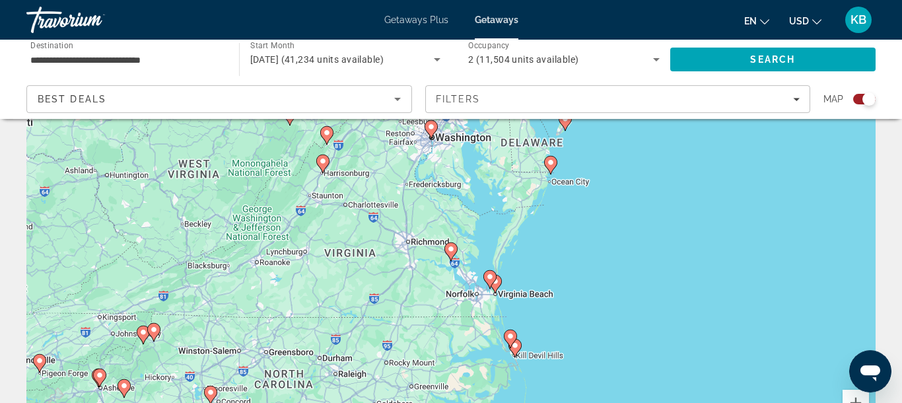
click at [498, 288] on icon "Main content" at bounding box center [495, 283] width 12 height 17
click at [499, 282] on image "Main content" at bounding box center [496, 282] width 8 height 8
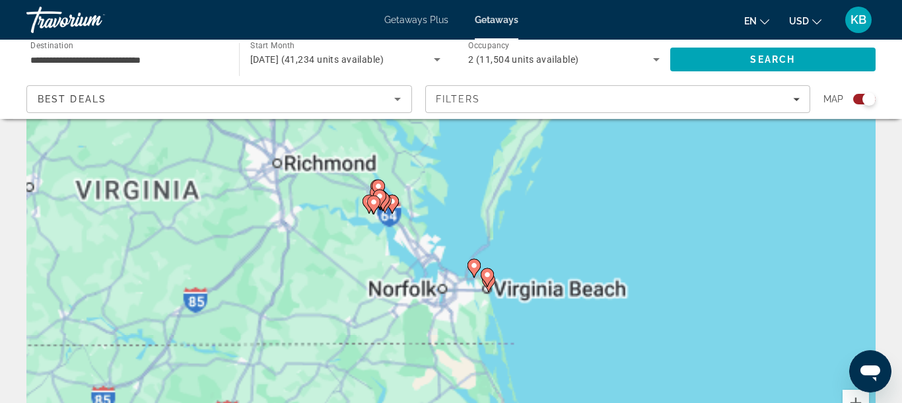
type input "**********"
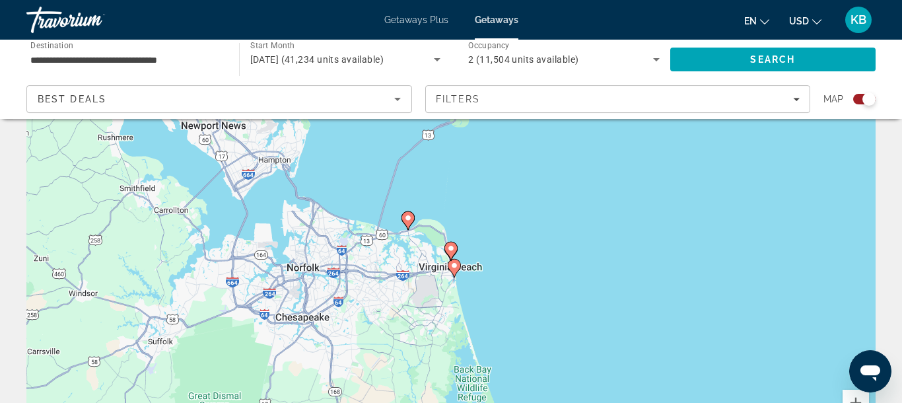
click at [454, 262] on image "Main content" at bounding box center [454, 265] width 8 height 8
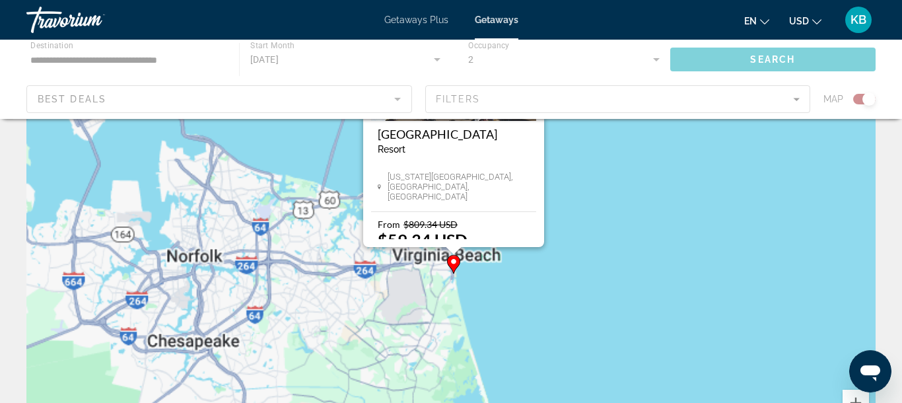
scroll to position [0, 0]
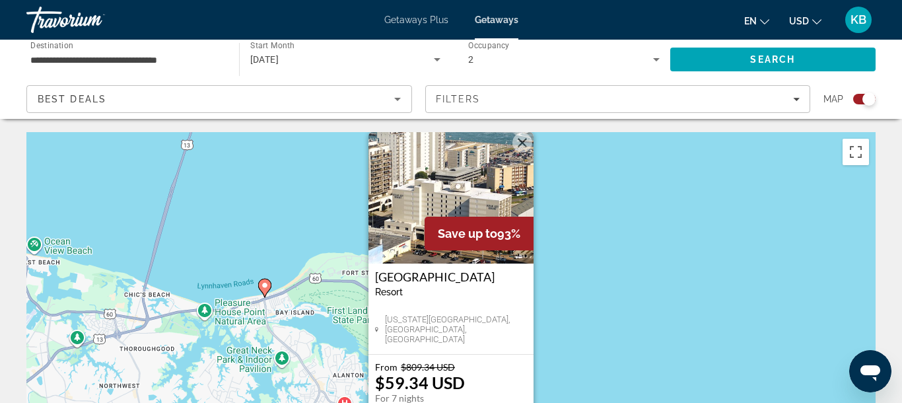
click at [525, 241] on div "Save up to 93%" at bounding box center [478, 233] width 109 height 34
click at [618, 238] on div "To activate drag with keyboard, press Alt + Enter. Once in keyboard drag state,…" at bounding box center [450, 330] width 849 height 396
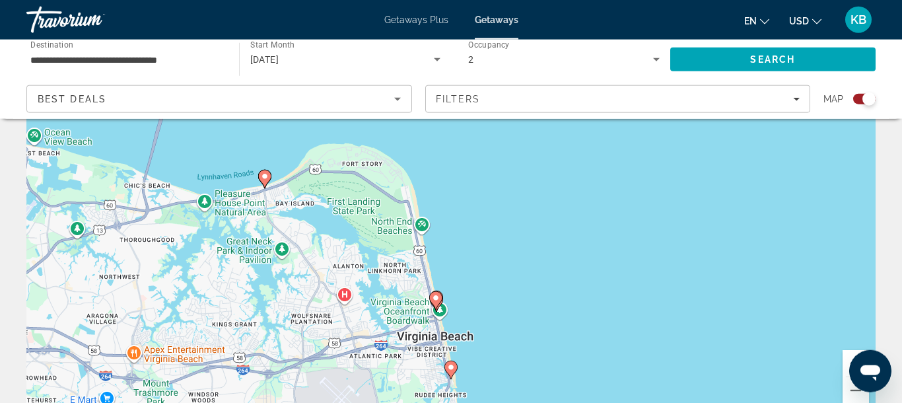
scroll to position [134, 0]
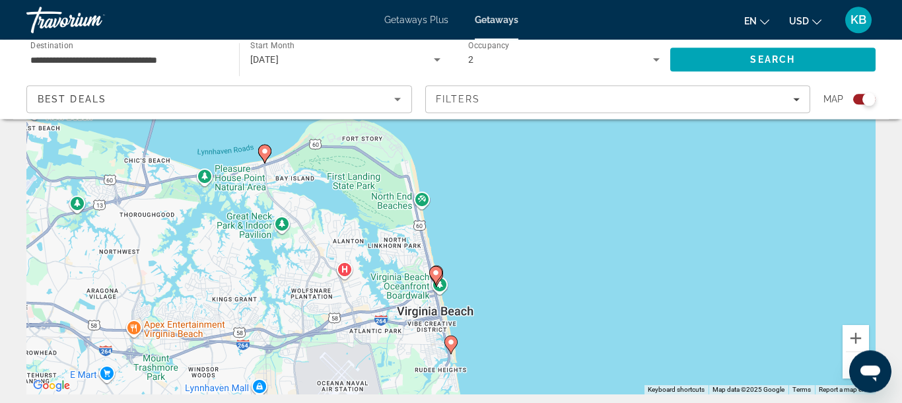
drag, startPoint x: 432, startPoint y: 268, endPoint x: 424, endPoint y: 270, distance: 7.5
click at [430, 269] on icon "Main content" at bounding box center [436, 275] width 12 height 17
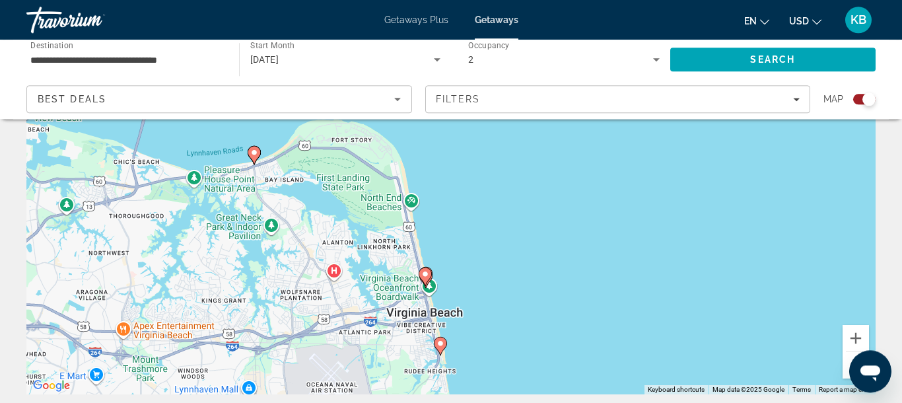
click at [424, 270] on icon "Main content" at bounding box center [425, 276] width 12 height 17
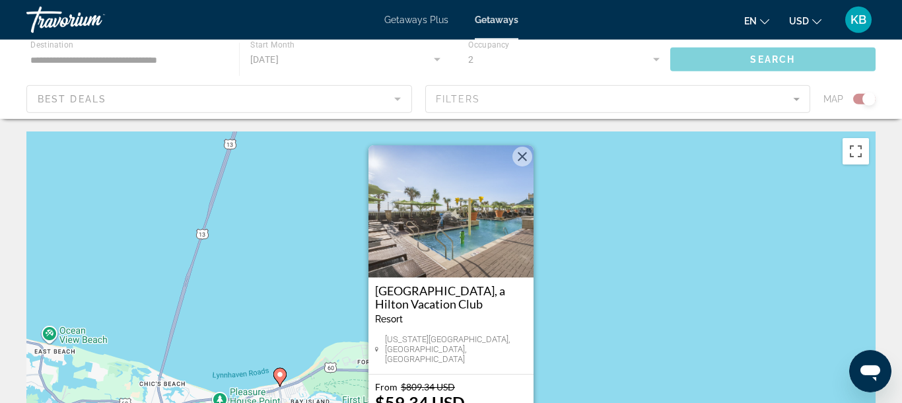
scroll to position [0, 0]
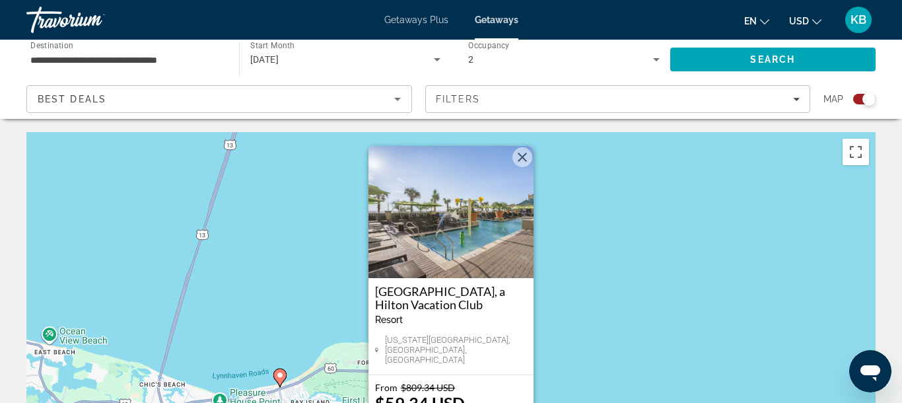
click at [445, 250] on img "Main content" at bounding box center [450, 212] width 165 height 132
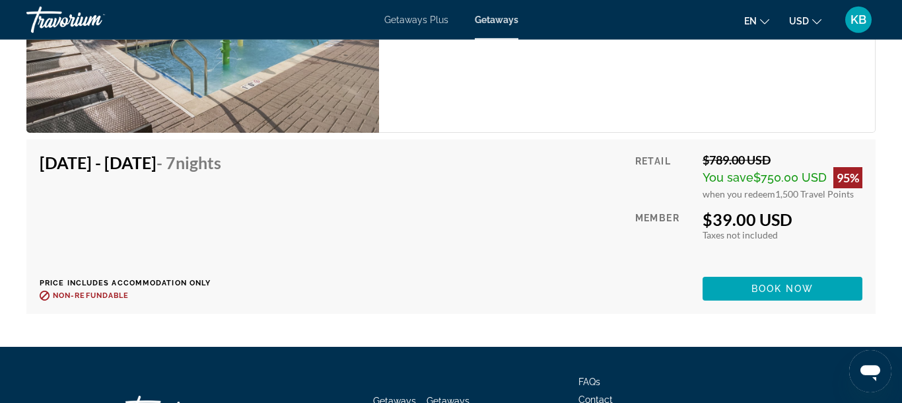
scroll to position [2322, 0]
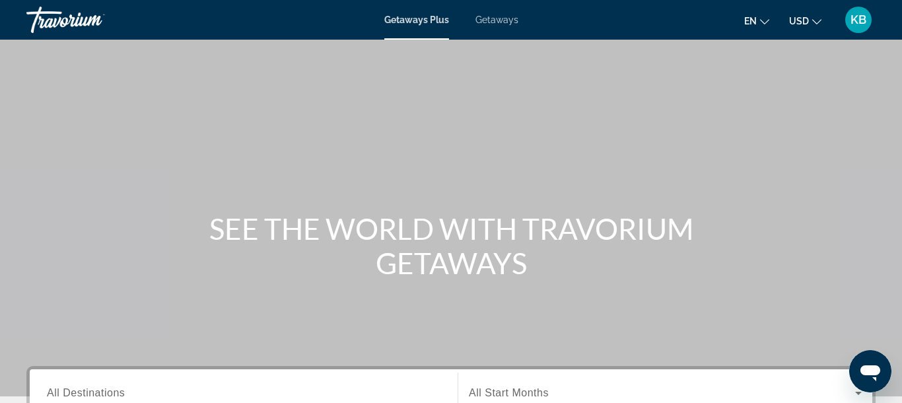
click at [498, 26] on div "Getaways Plus Getaways en English Español Français Italiano Português русский U…" at bounding box center [451, 20] width 902 height 34
click at [505, 16] on span "Getaways" at bounding box center [496, 20] width 43 height 11
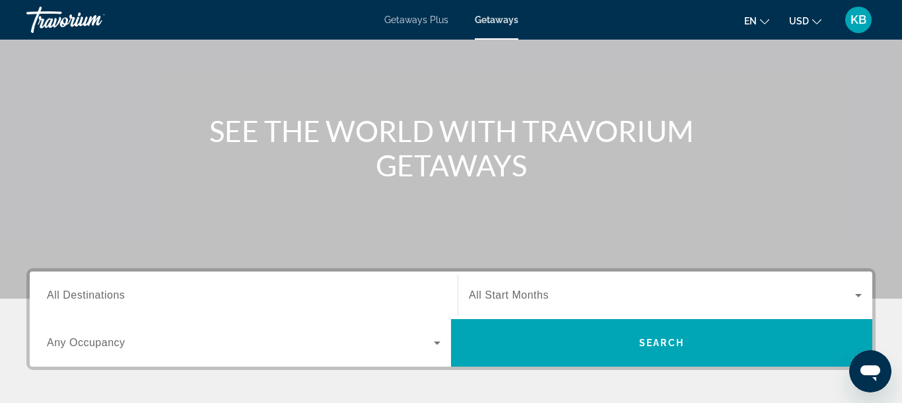
scroll to position [137, 0]
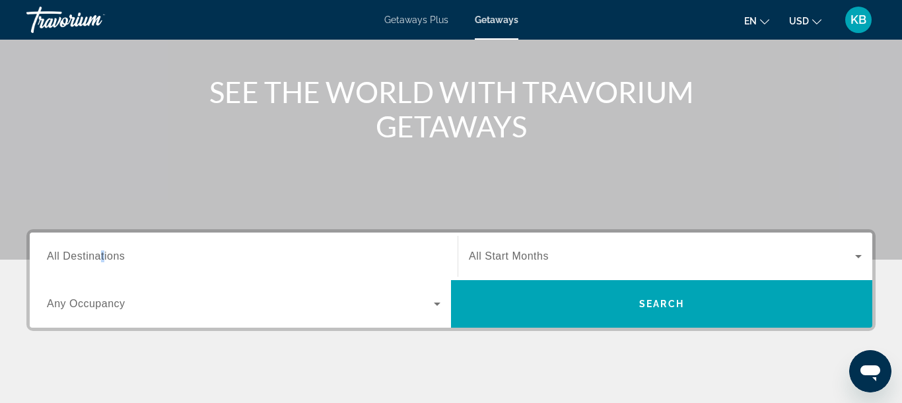
click at [105, 251] on span "All Destinations" at bounding box center [86, 255] width 78 height 11
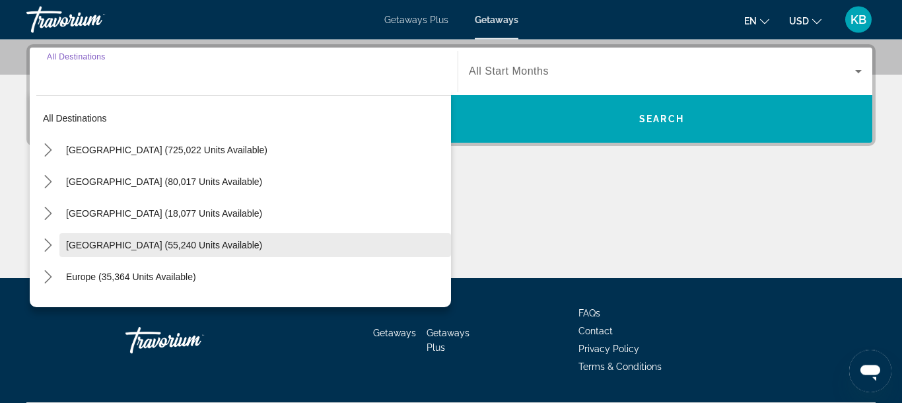
scroll to position [323, 0]
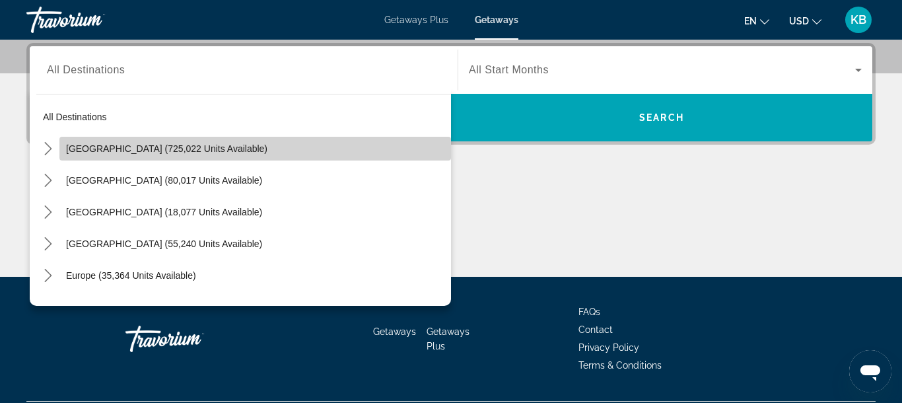
click at [133, 140] on span "Select destination: United States (725,022 units available)" at bounding box center [254, 149] width 391 height 32
type input "**********"
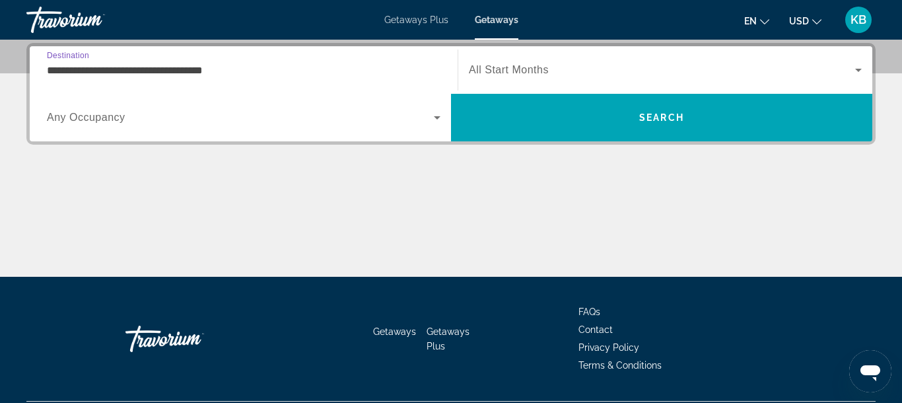
click at [140, 117] on span "Search widget" at bounding box center [240, 118] width 387 height 16
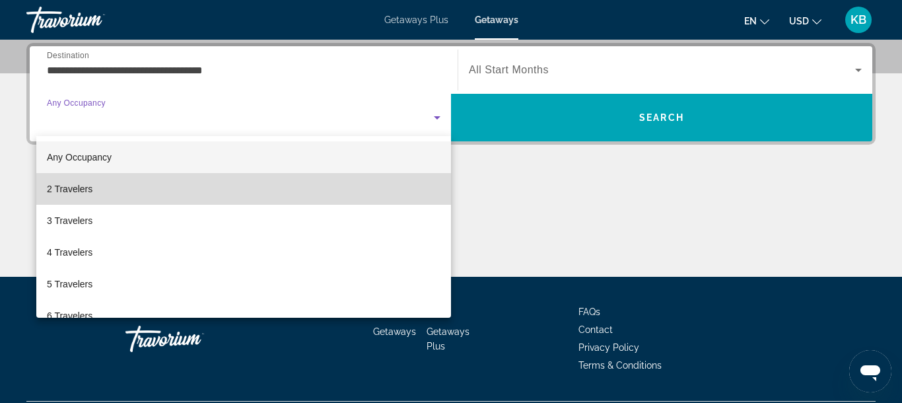
click at [106, 186] on mat-option "2 Travelers" at bounding box center [243, 189] width 414 height 32
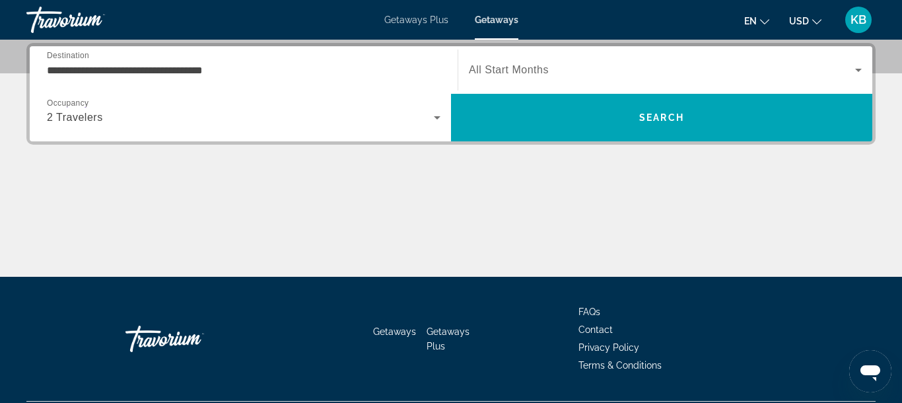
click at [559, 60] on div "Search widget" at bounding box center [665, 69] width 393 height 37
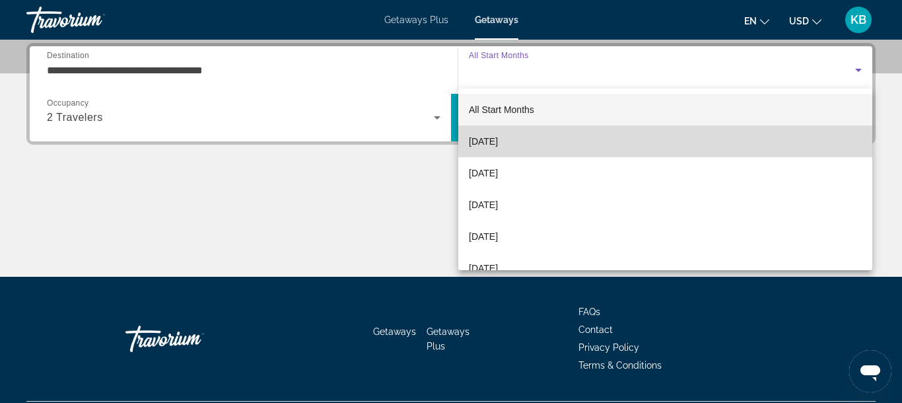
click at [498, 148] on span "[DATE]" at bounding box center [483, 141] width 29 height 16
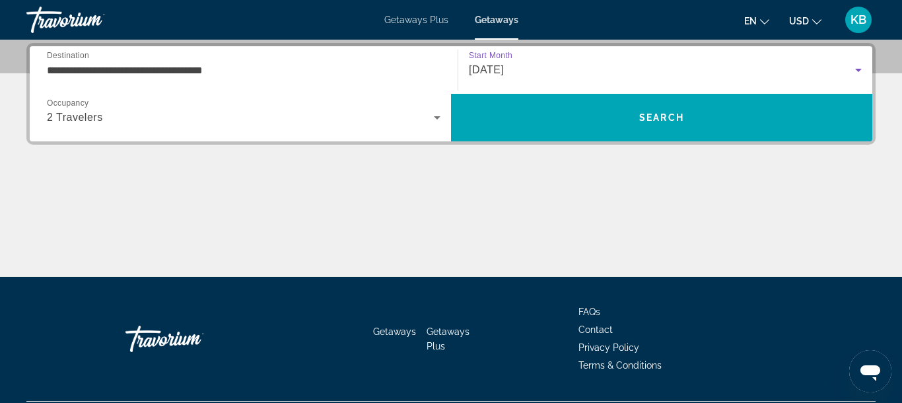
click at [541, 146] on div "**********" at bounding box center [451, 160] width 902 height 234
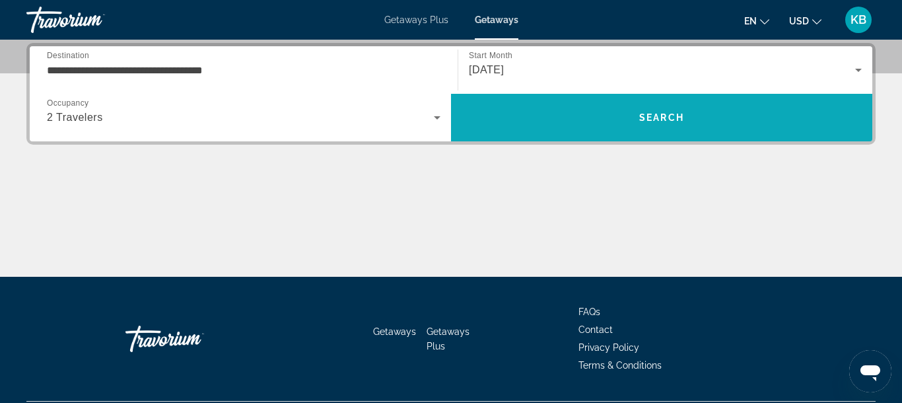
click at [539, 130] on span "Search" at bounding box center [661, 118] width 421 height 32
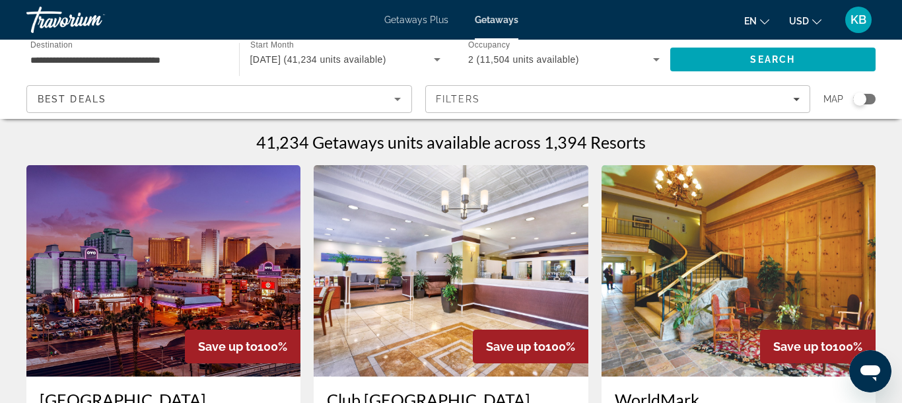
click at [865, 94] on div "Search widget" at bounding box center [864, 99] width 22 height 11
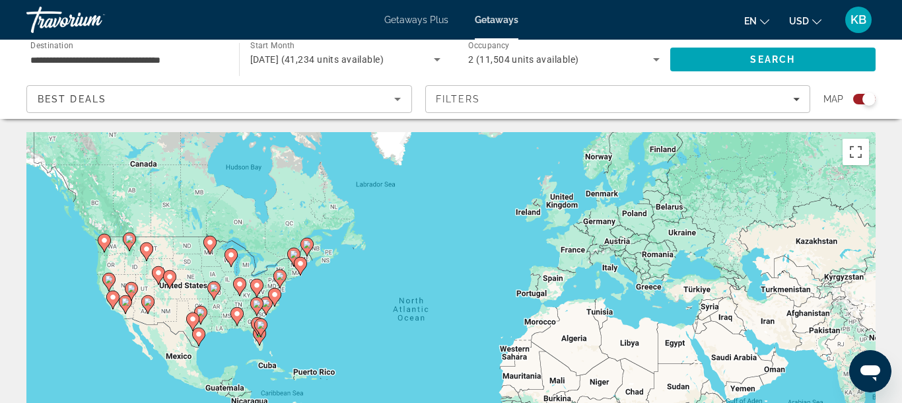
click at [271, 297] on image "Main content" at bounding box center [275, 294] width 8 height 8
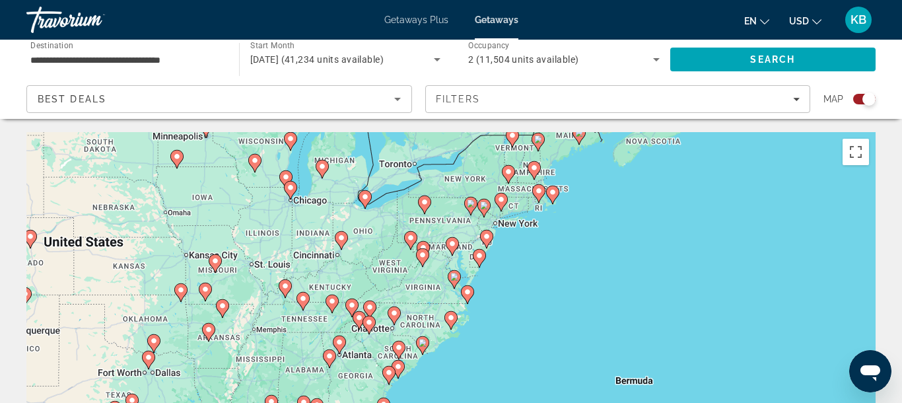
click at [467, 291] on image "Main content" at bounding box center [467, 292] width 8 height 8
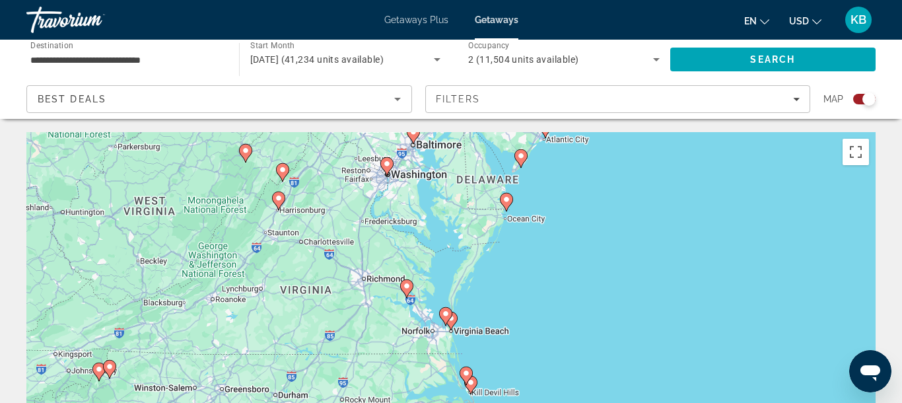
click at [447, 312] on image "Main content" at bounding box center [446, 314] width 8 height 8
click at [389, 167] on image "Main content" at bounding box center [387, 164] width 8 height 8
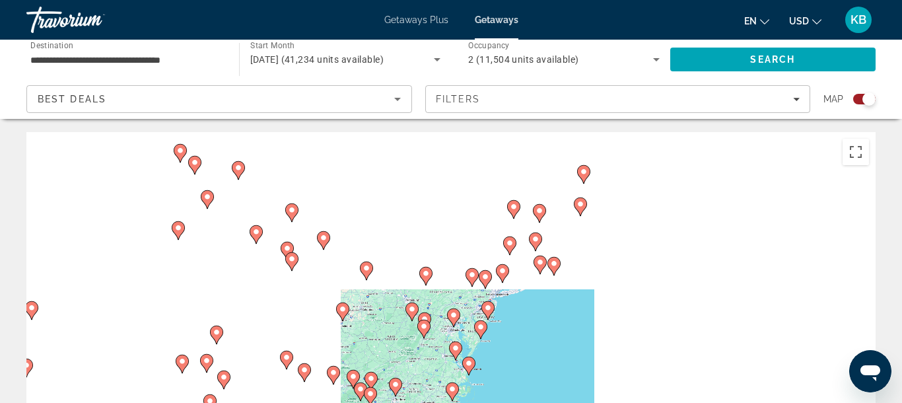
click at [389, 167] on div "To activate drag with keyboard, press Alt + Enter. Once in keyboard drag state,…" at bounding box center [450, 330] width 849 height 396
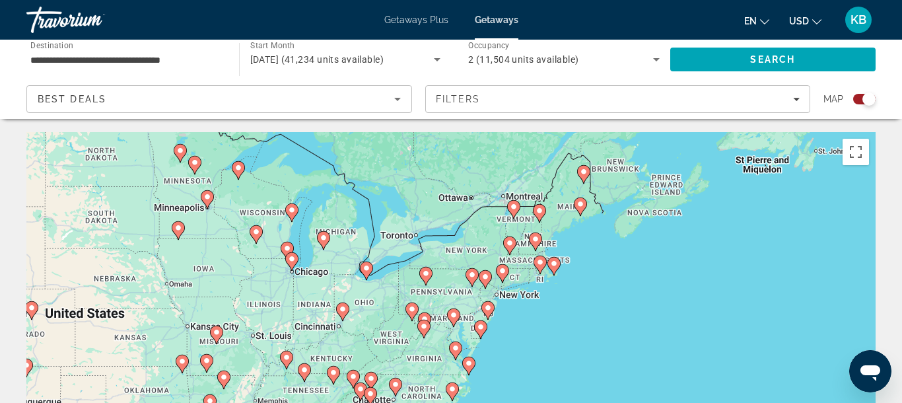
click at [426, 329] on image "Main content" at bounding box center [424, 326] width 8 height 8
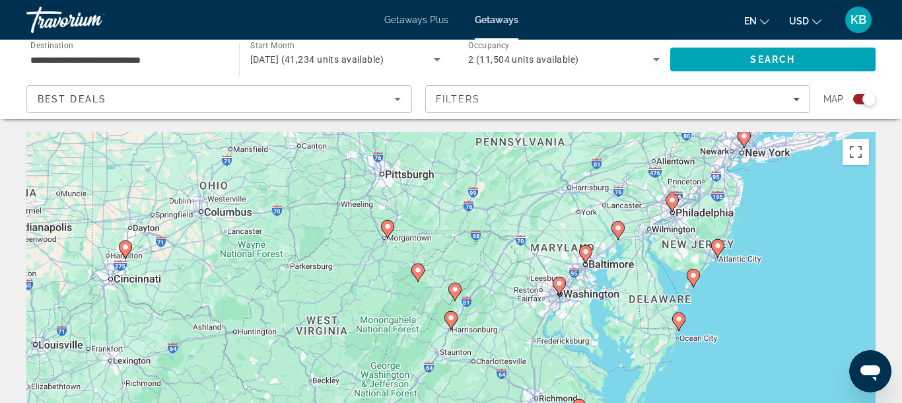
click at [563, 290] on gmp-advanced-marker "Main content" at bounding box center [558, 286] width 13 height 20
click at [560, 289] on icon "Main content" at bounding box center [559, 285] width 12 height 17
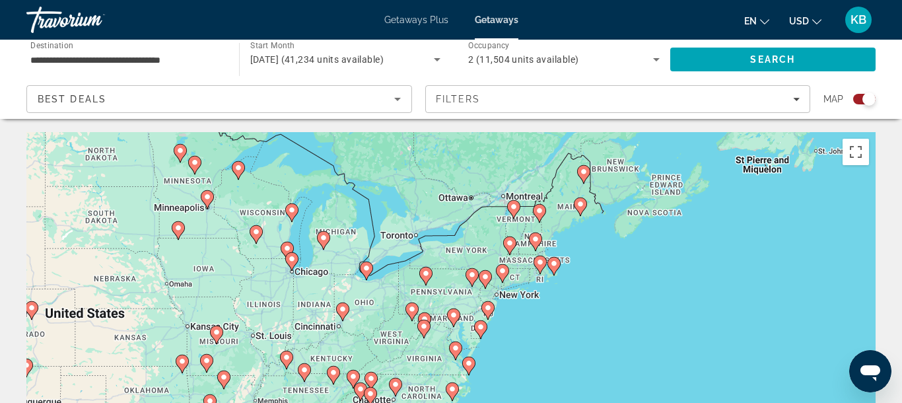
click at [453, 312] on image "Main content" at bounding box center [453, 315] width 8 height 8
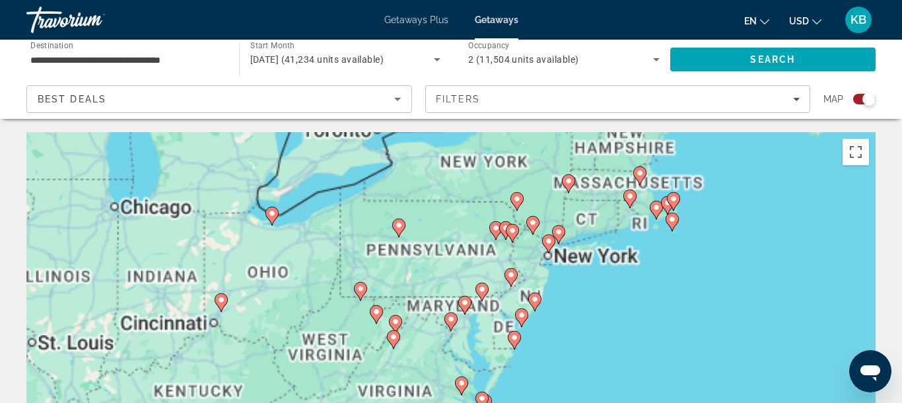
type input "**********"
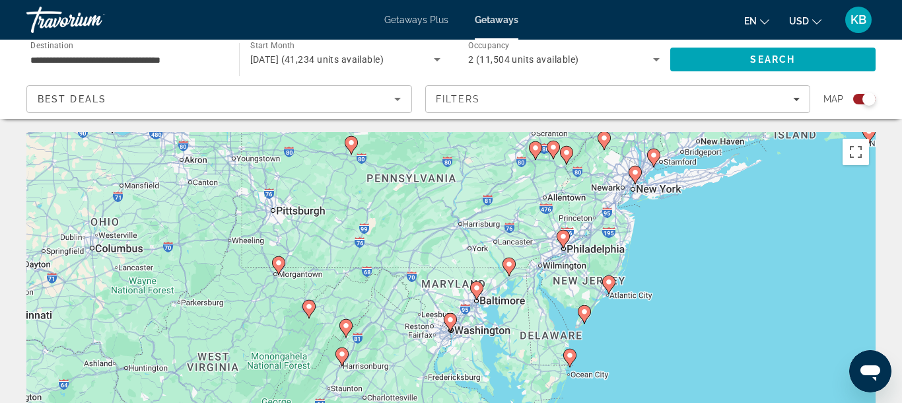
click at [451, 319] on image "Main content" at bounding box center [450, 319] width 8 height 8
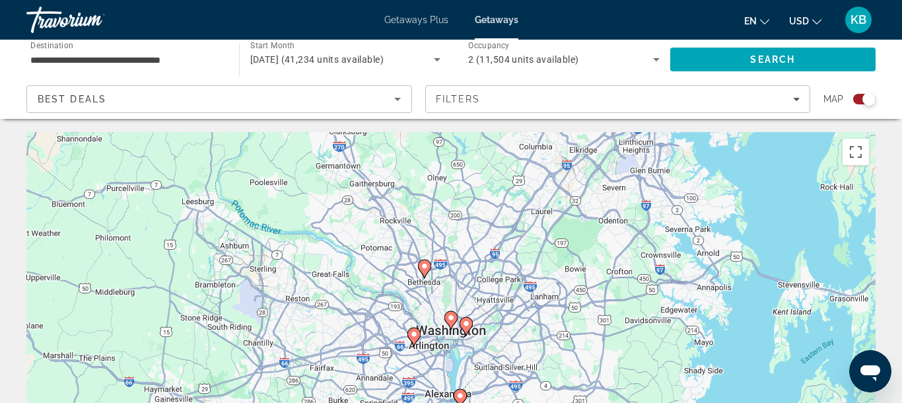
click at [465, 324] on image "Main content" at bounding box center [466, 323] width 8 height 8
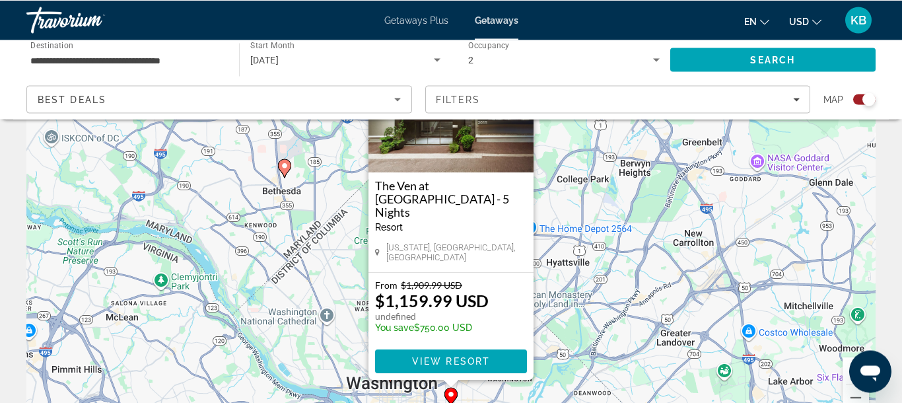
scroll to position [137, 0]
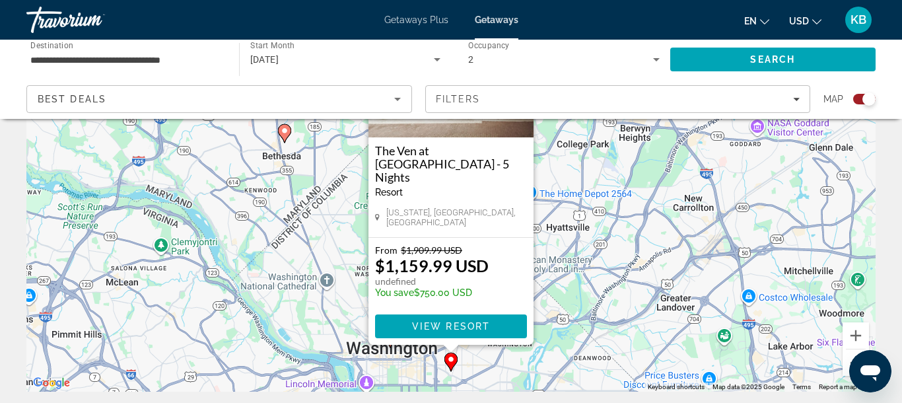
click at [283, 127] on image "Main content" at bounding box center [284, 131] width 8 height 8
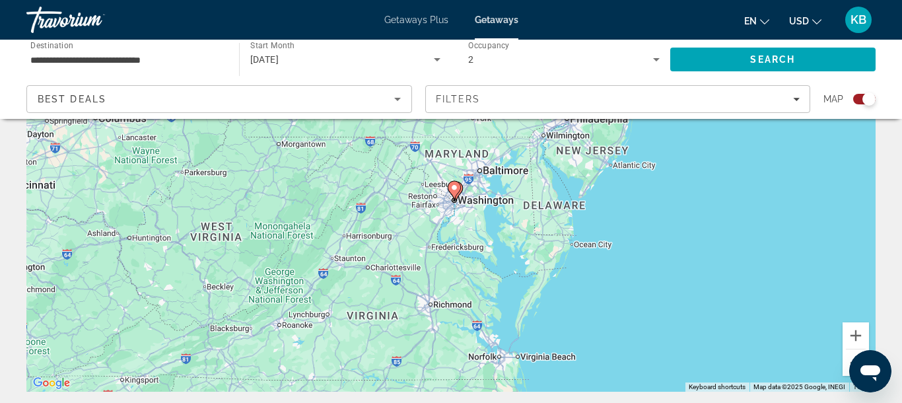
click at [456, 188] on image "Main content" at bounding box center [454, 187] width 8 height 8
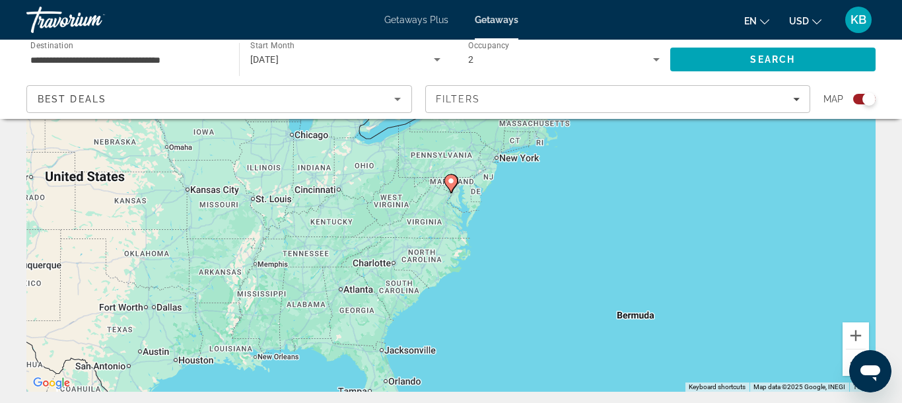
click at [456, 188] on gmp-advanced-marker "Main content" at bounding box center [450, 184] width 13 height 20
type input "**********"
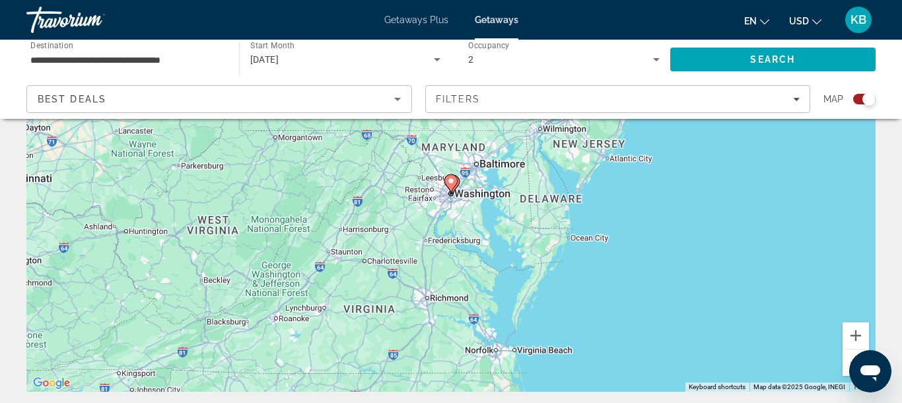
click at [456, 188] on gmp-advanced-marker "Main content" at bounding box center [450, 184] width 13 height 20
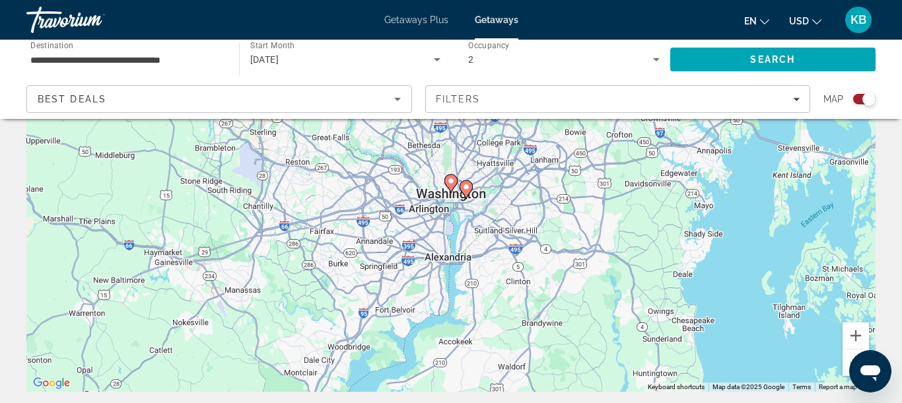
click at [449, 176] on icon "Main content" at bounding box center [451, 183] width 12 height 17
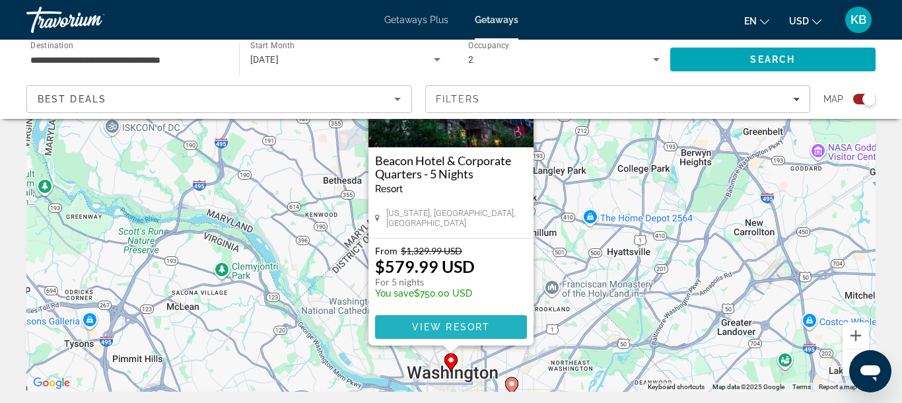
click at [439, 321] on span "Main content" at bounding box center [451, 327] width 152 height 32
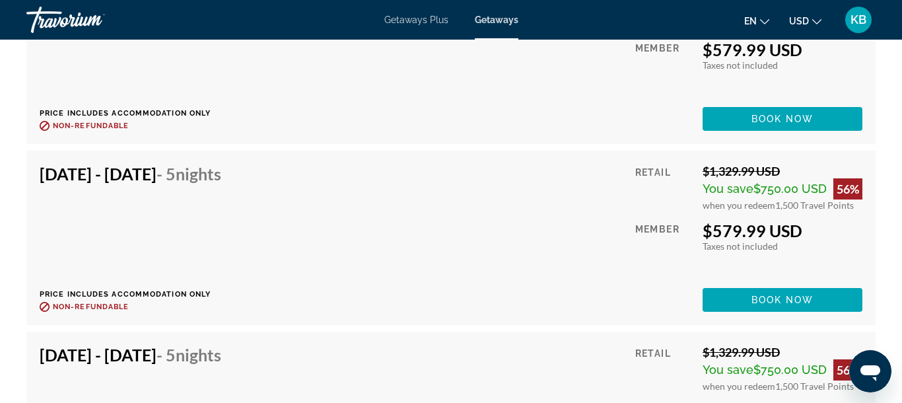
scroll to position [2596, 0]
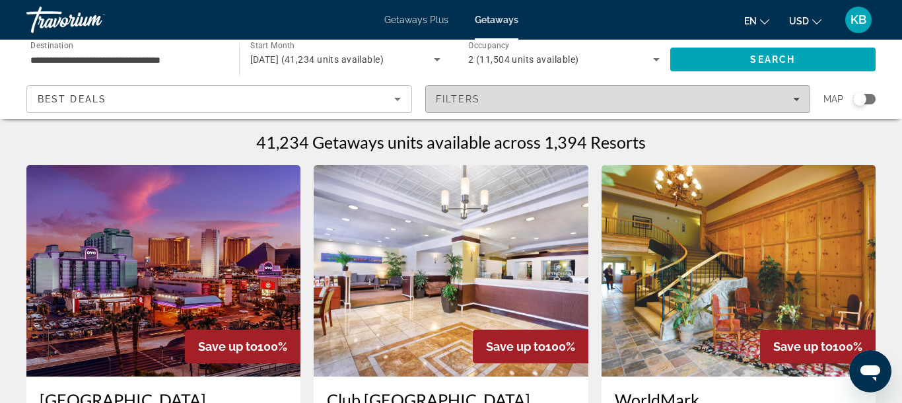
click at [531, 100] on div "Filters" at bounding box center [618, 99] width 364 height 11
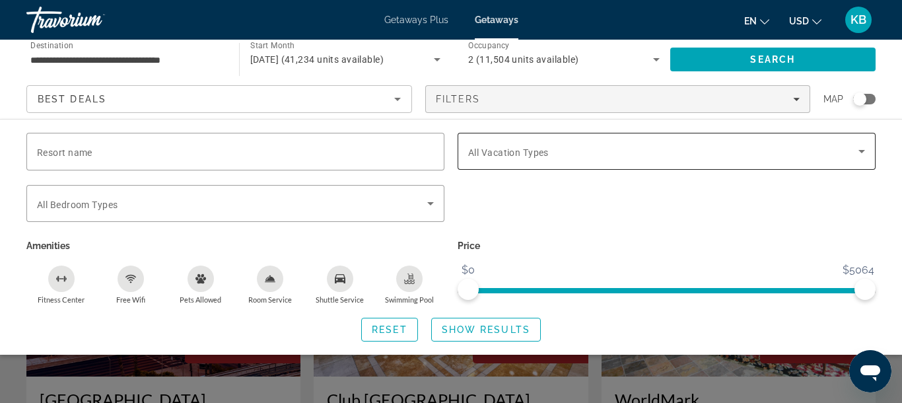
click at [513, 152] on span "All Vacation Types" at bounding box center [508, 152] width 81 height 11
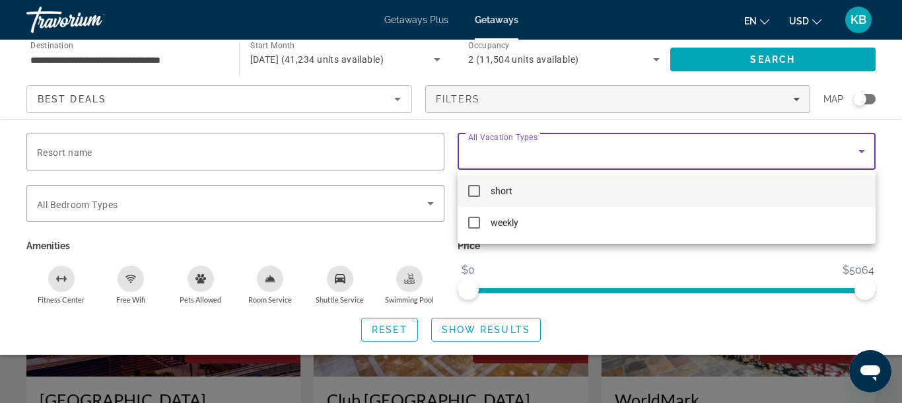
click at [506, 193] on span "short" at bounding box center [501, 191] width 22 height 16
click at [210, 154] on div at bounding box center [451, 201] width 902 height 403
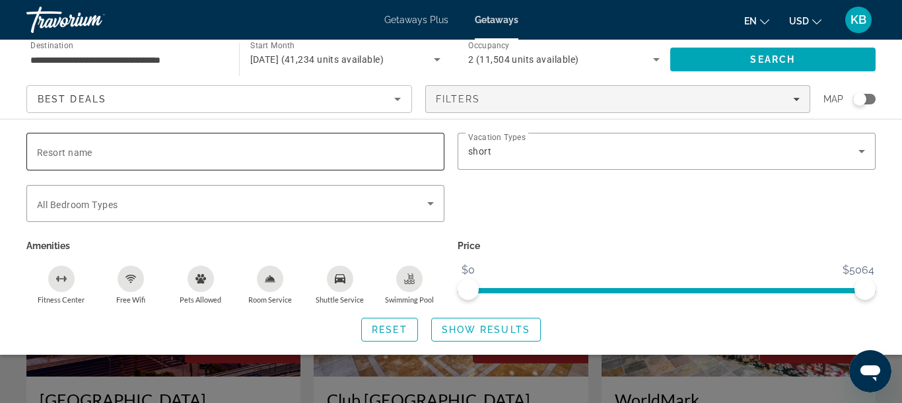
click at [205, 156] on input "Resort name" at bounding box center [235, 152] width 397 height 16
type input "*****"
drag, startPoint x: 454, startPoint y: 331, endPoint x: 446, endPoint y: 323, distance: 11.2
click at [450, 327] on span "Show Results" at bounding box center [486, 329] width 88 height 11
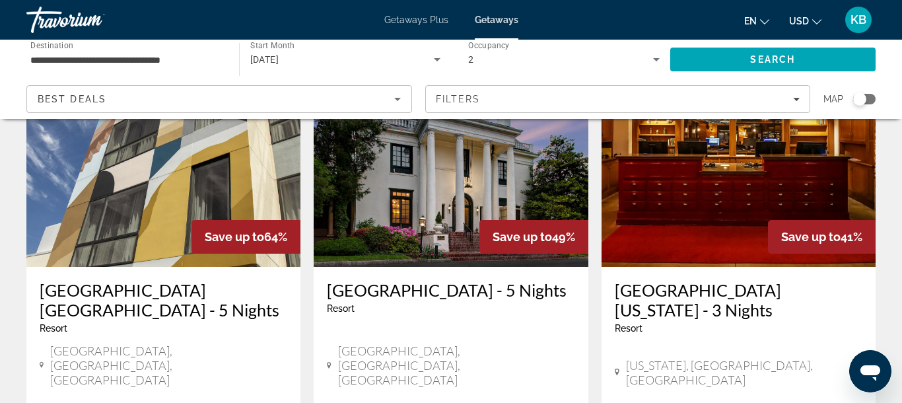
scroll to position [1230, 0]
